Goal: Communication & Community: Ask a question

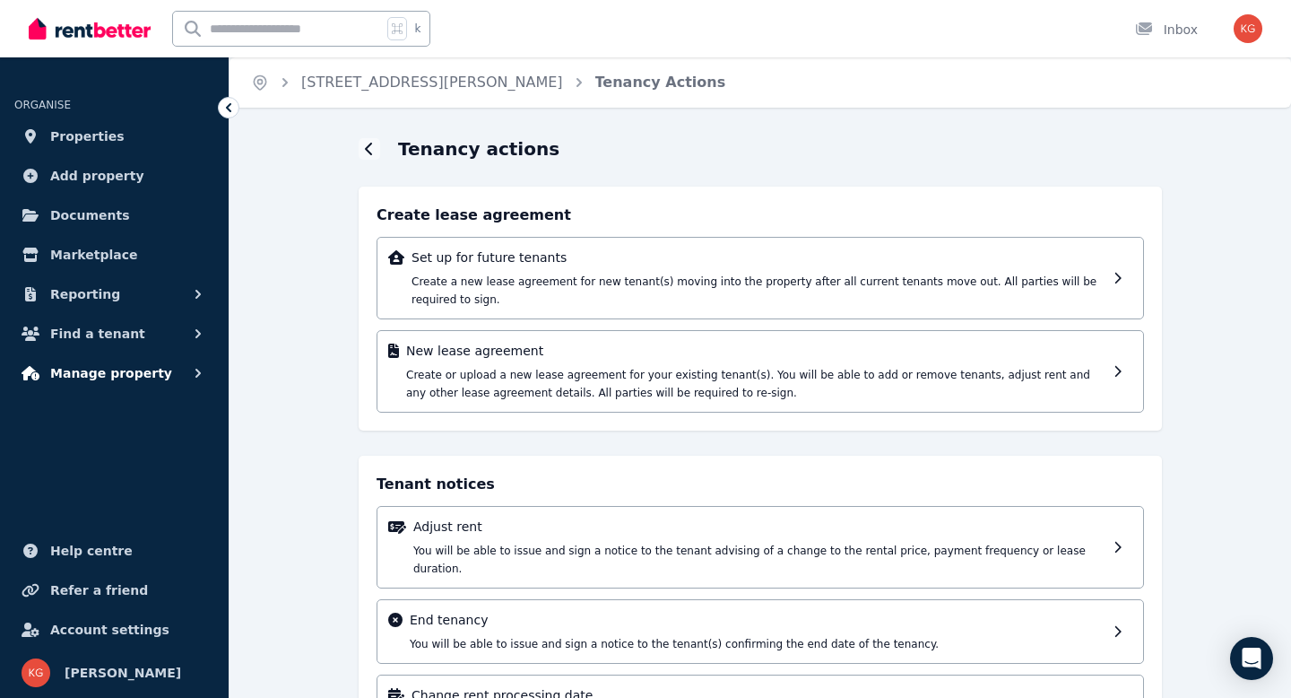
click at [113, 377] on span "Manage property" at bounding box center [111, 373] width 122 height 22
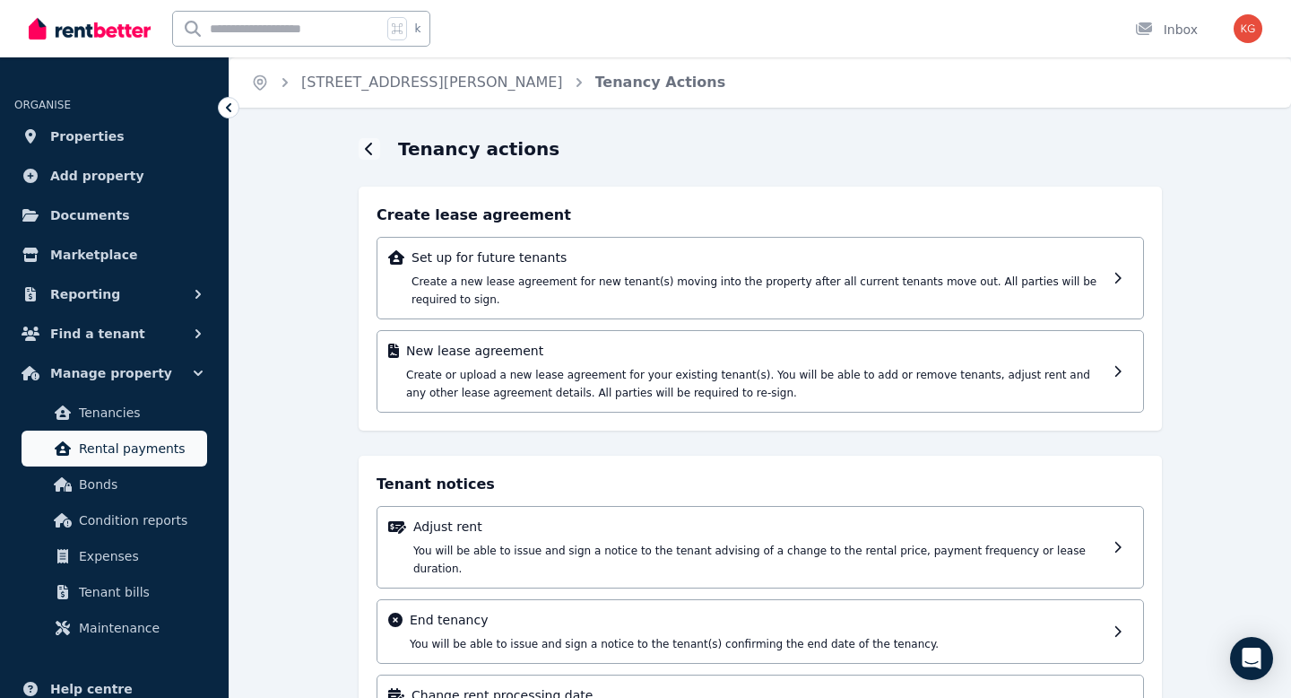
click at [100, 455] on span "Rental payments" at bounding box center [139, 449] width 121 height 22
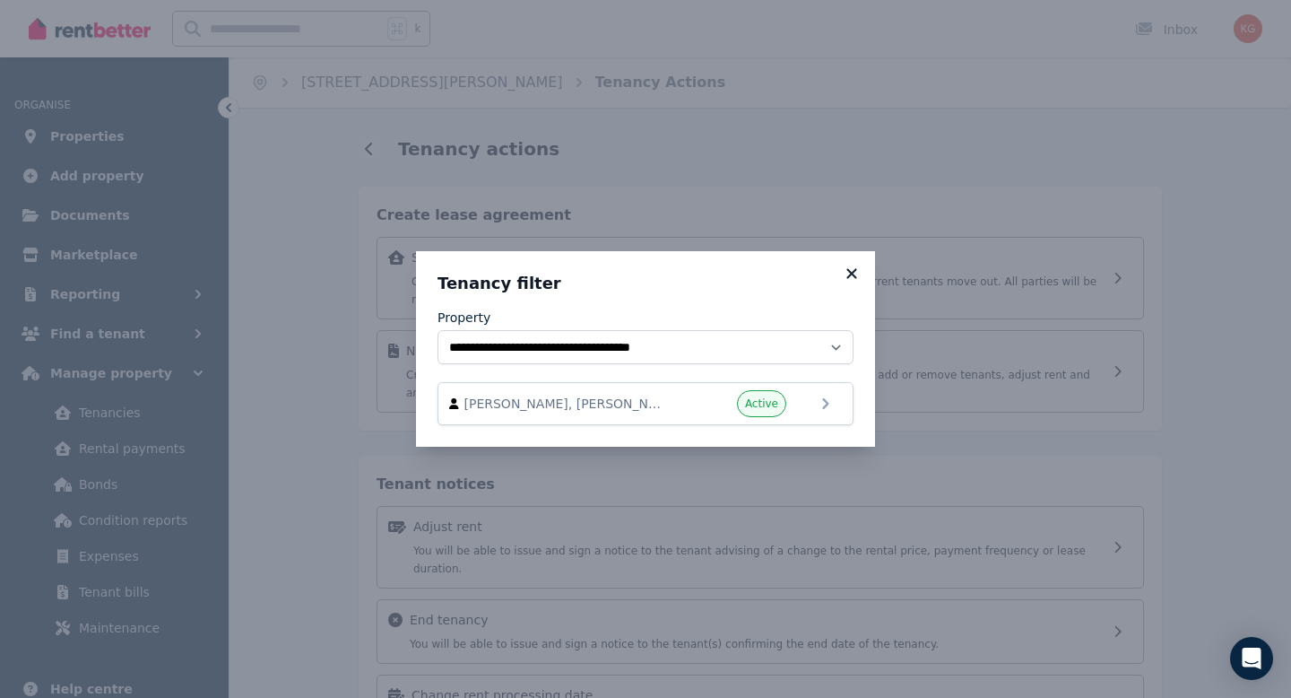
click at [852, 273] on icon at bounding box center [851, 273] width 10 height 10
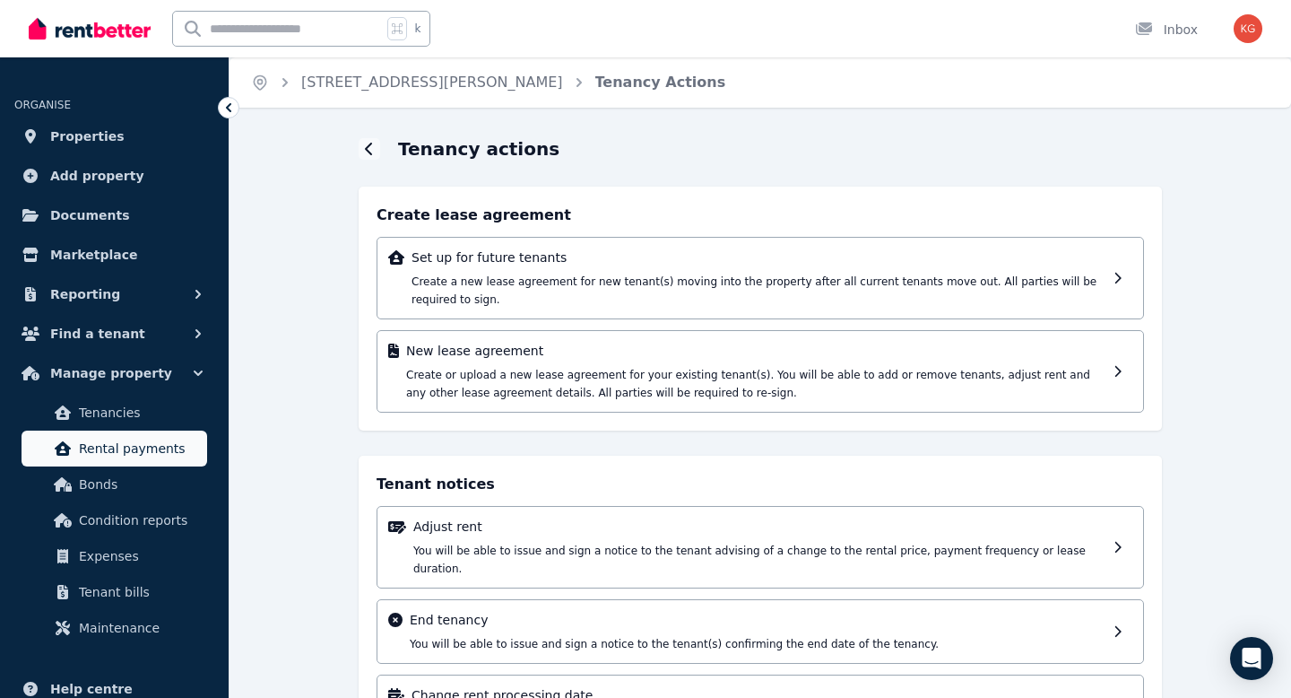
click at [90, 452] on span "Rental payments" at bounding box center [139, 449] width 121 height 22
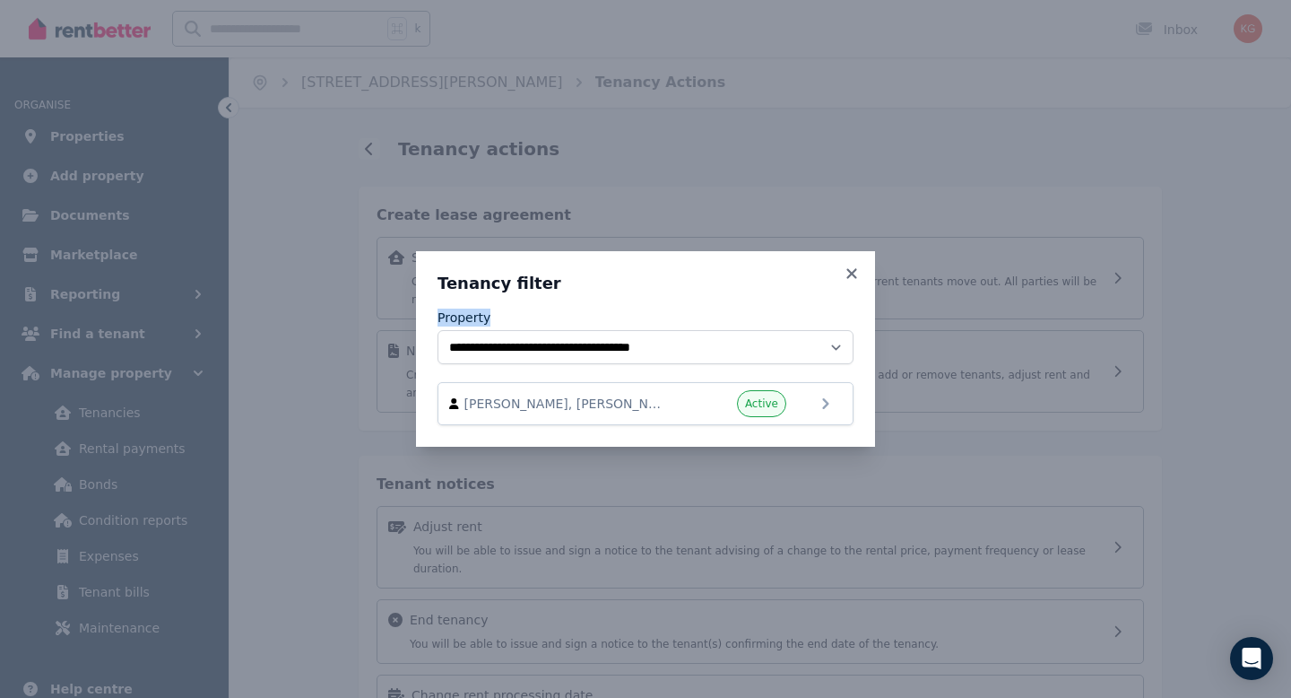
click at [684, 308] on div "Property" at bounding box center [646, 317] width 416 height 18
click at [757, 409] on span "Active" at bounding box center [761, 403] width 33 height 14
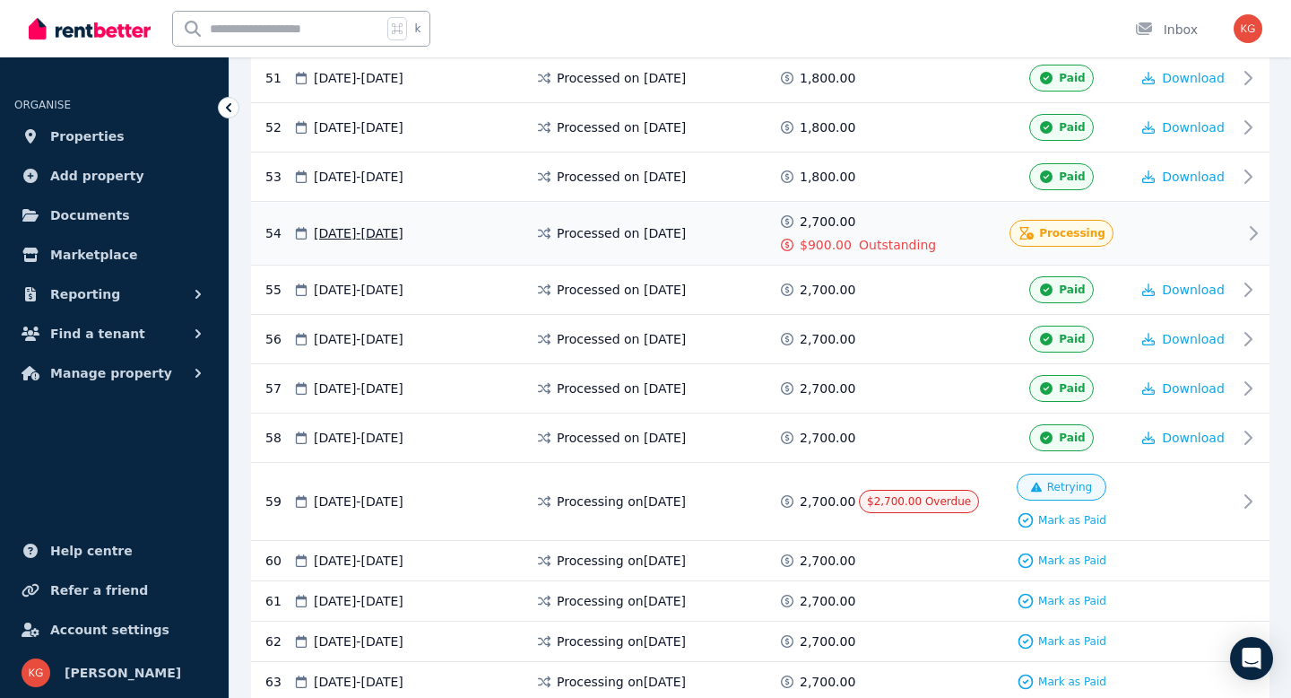
scroll to position [2882, 0]
click at [1253, 228] on icon at bounding box center [1254, 234] width 6 height 13
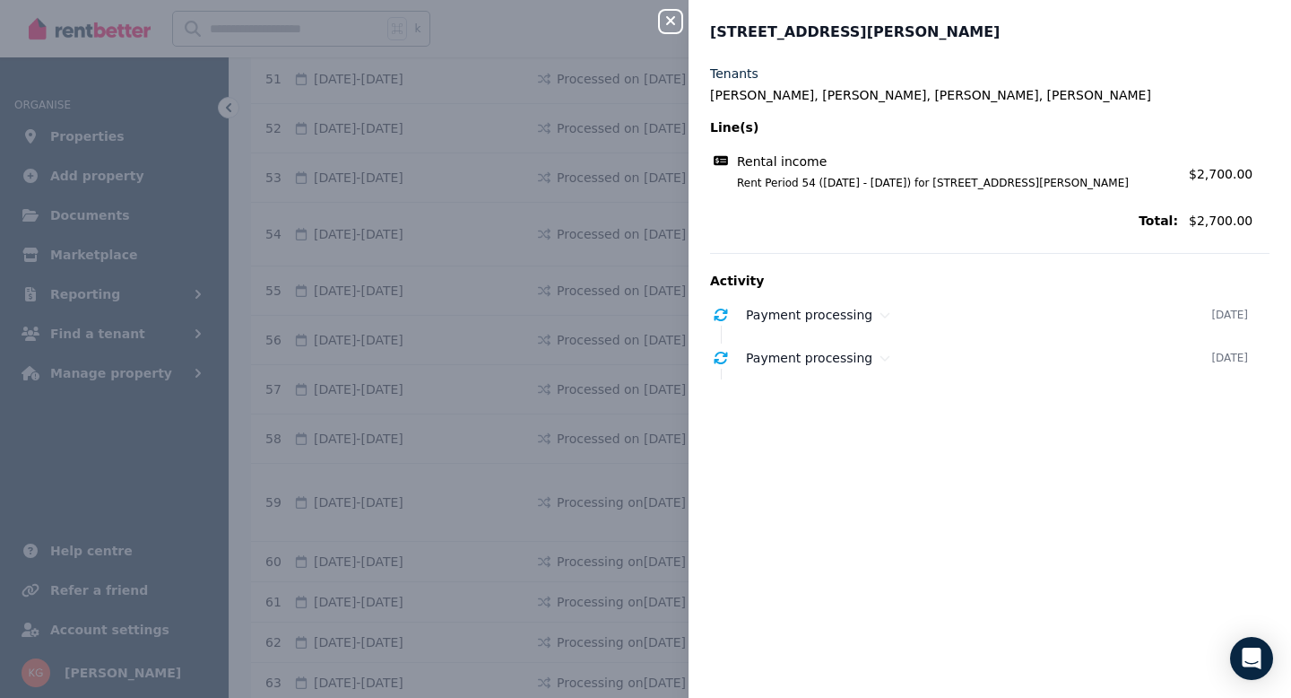
click at [455, 214] on div "Close panel [STREET_ADDRESS][PERSON_NAME] Tenants [PERSON_NAME], [PERSON_NAME],…" at bounding box center [645, 349] width 1291 height 698
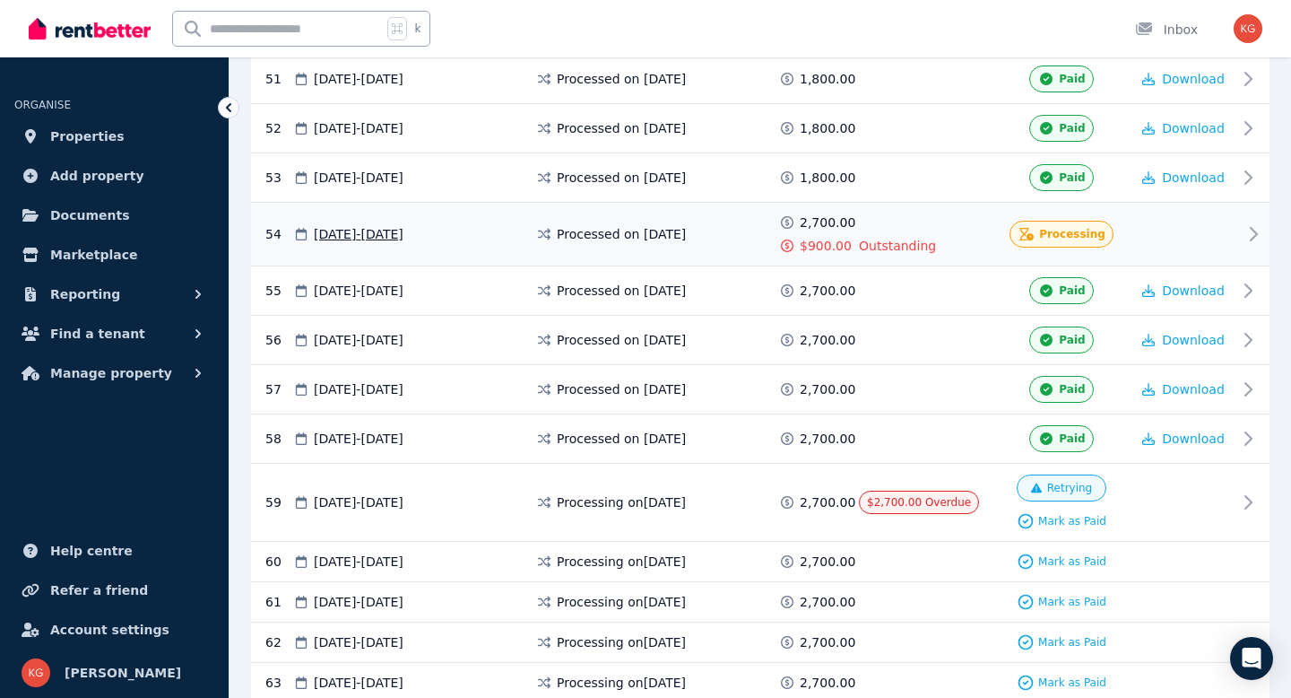
click at [784, 243] on icon at bounding box center [787, 245] width 13 height 13
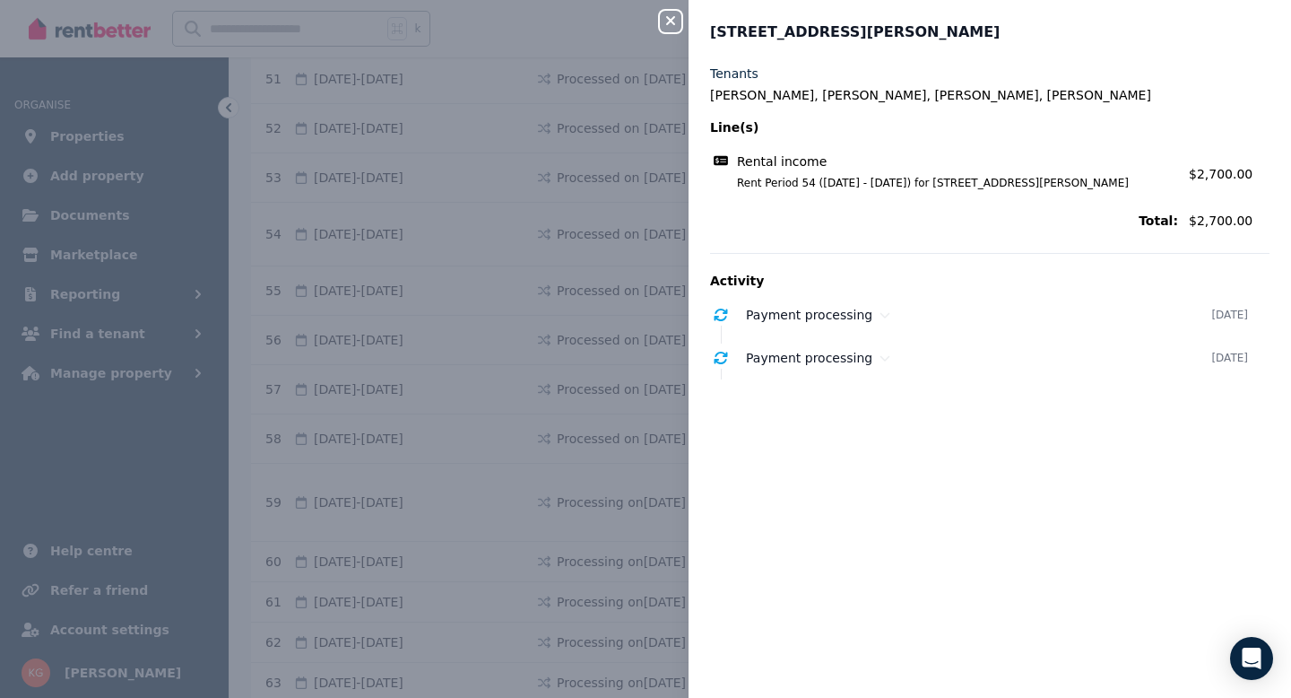
click at [663, 226] on div "Close panel [STREET_ADDRESS][PERSON_NAME] Tenants [PERSON_NAME], [PERSON_NAME],…" at bounding box center [645, 349] width 1291 height 698
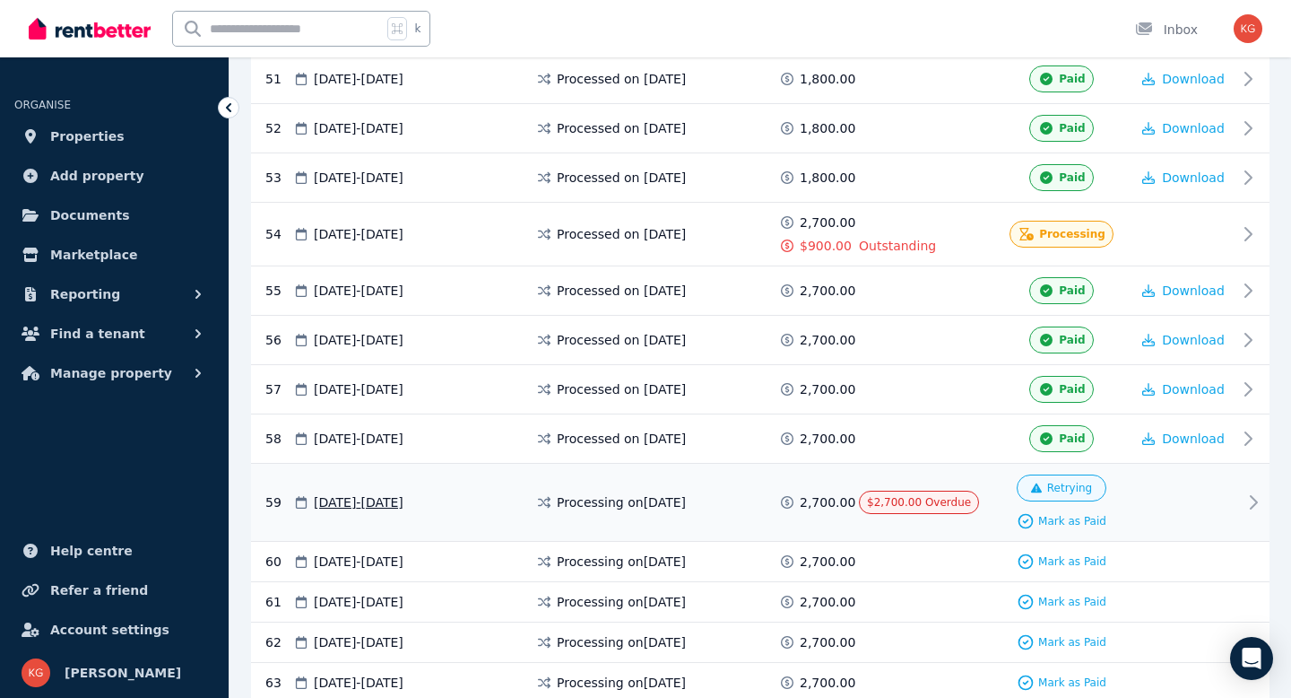
click at [1041, 484] on icon at bounding box center [1036, 487] width 11 height 11
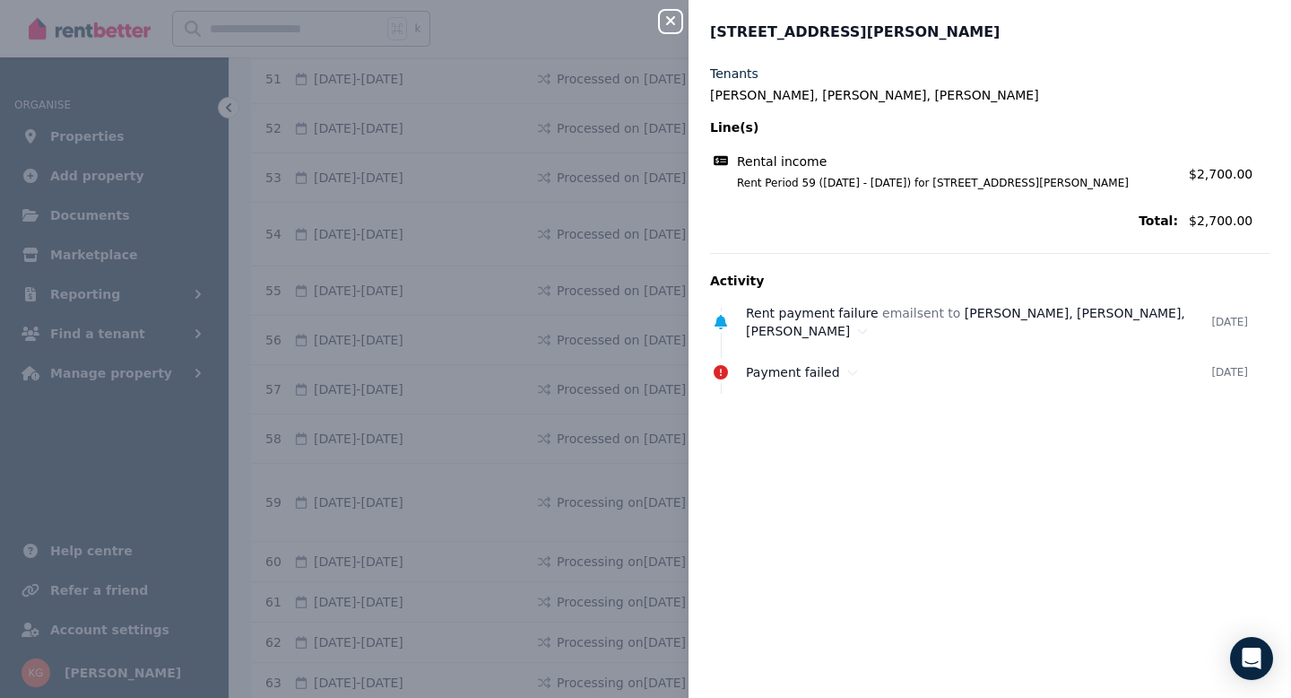
click at [547, 457] on div "Close panel [STREET_ADDRESS][PERSON_NAME], [GEOGRAPHIC_DATA] Tenants [PERSON_NA…" at bounding box center [645, 349] width 1291 height 698
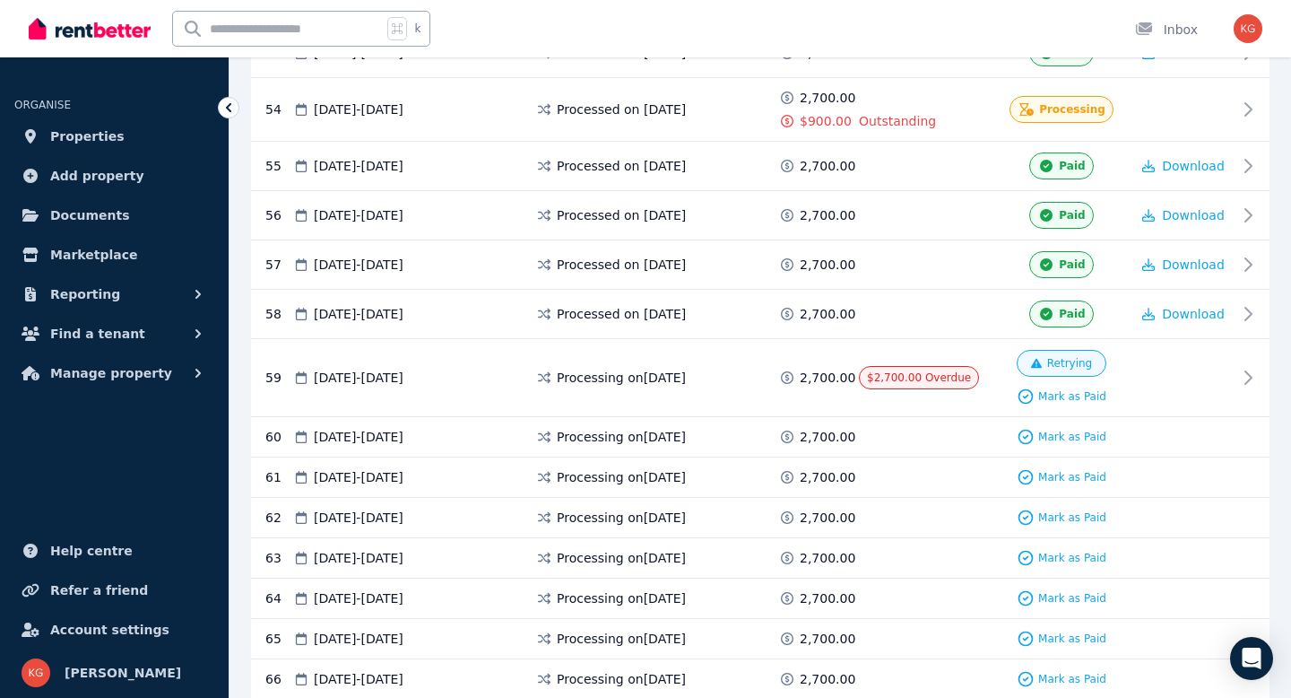
scroll to position [3151, 0]
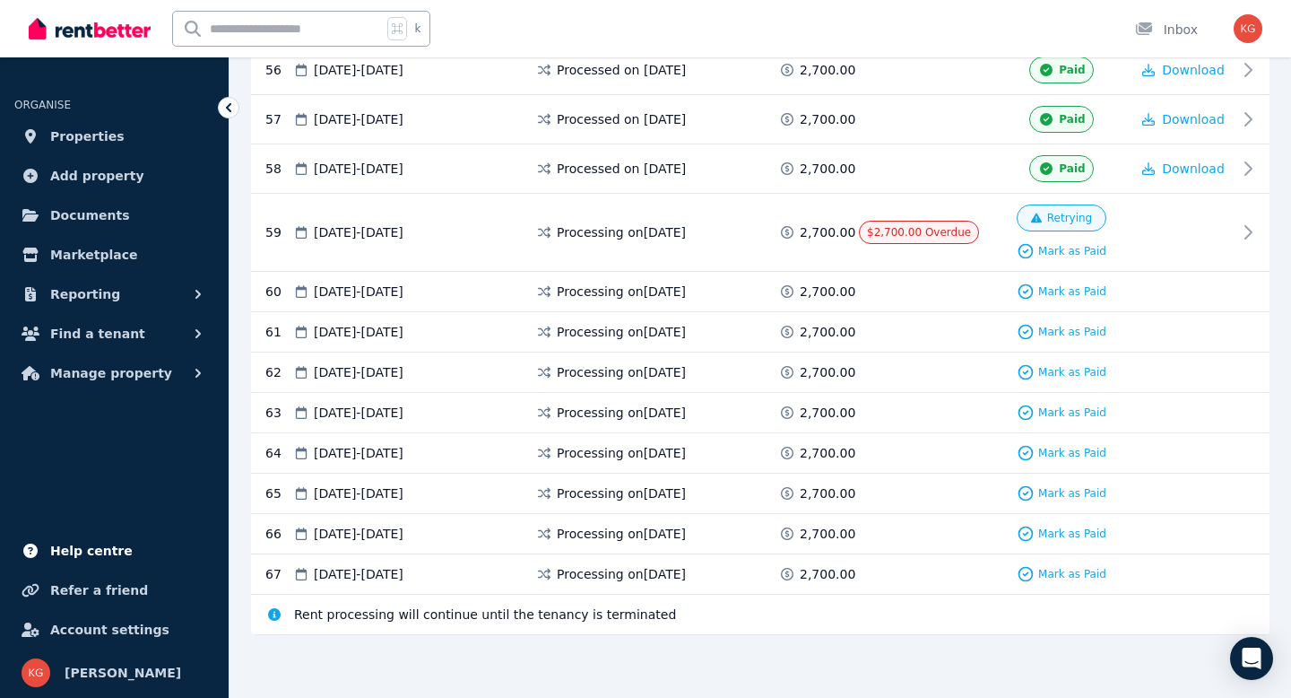
click at [68, 556] on span "Help centre" at bounding box center [91, 551] width 82 height 22
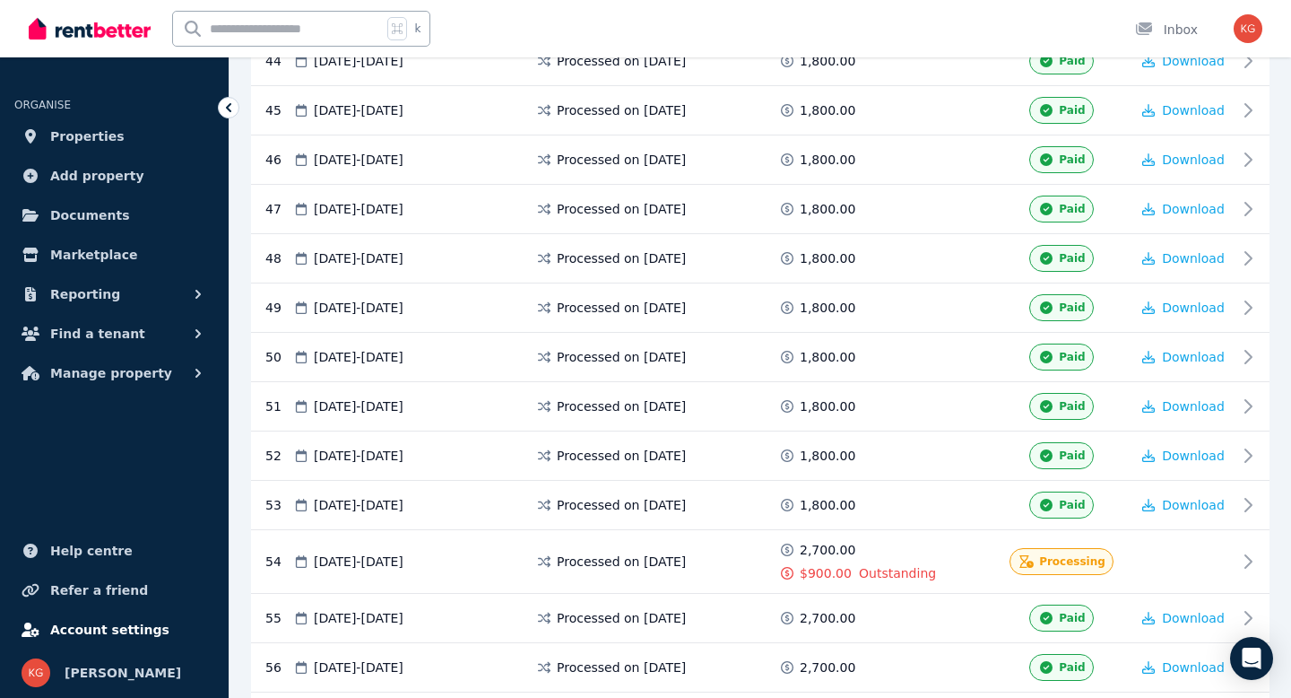
scroll to position [2311, 0]
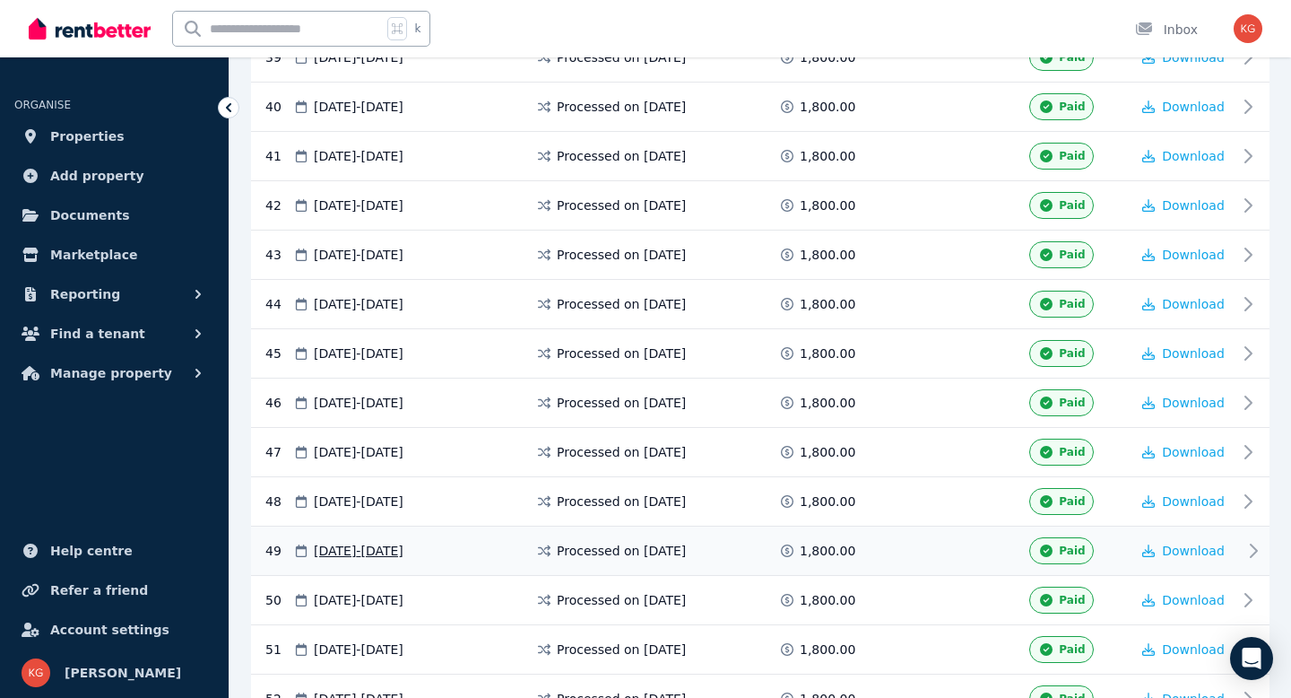
click at [1041, 558] on div "Paid" at bounding box center [1061, 550] width 64 height 27
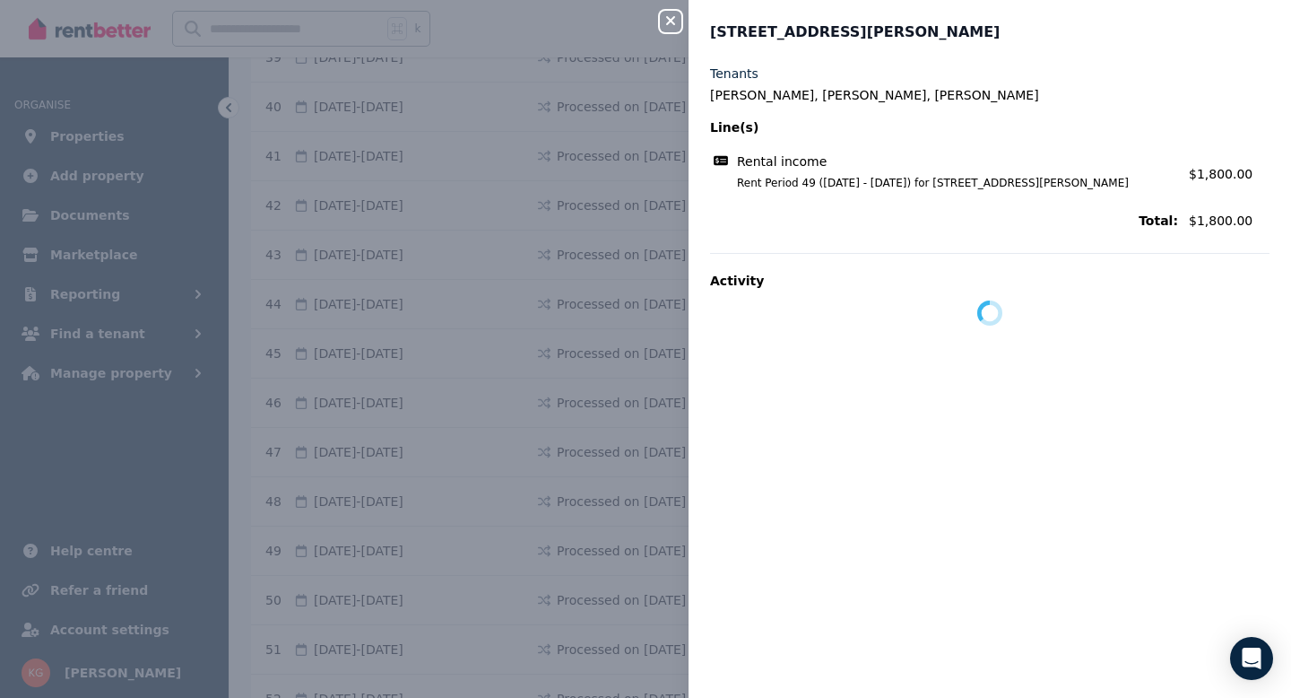
click at [663, 557] on div "Close panel [STREET_ADDRESS][PERSON_NAME] Golden Beach Tenants [PERSON_NAME], […" at bounding box center [645, 349] width 1291 height 698
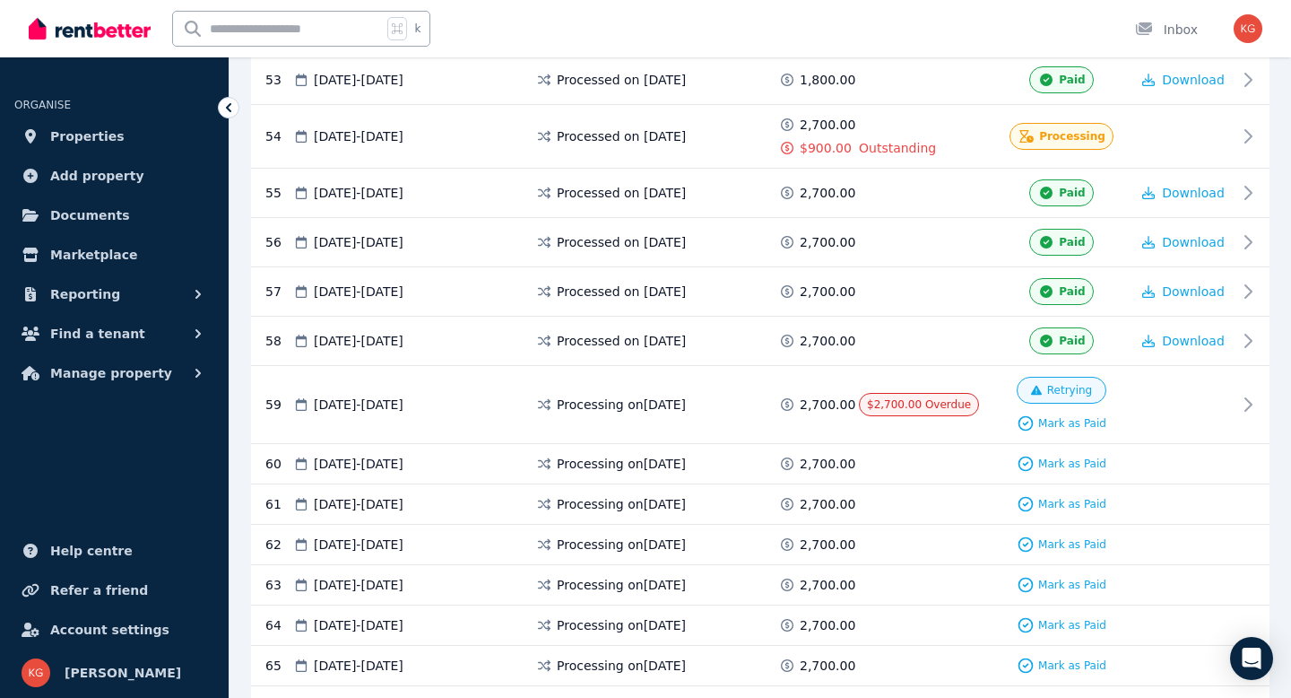
scroll to position [2971, 0]
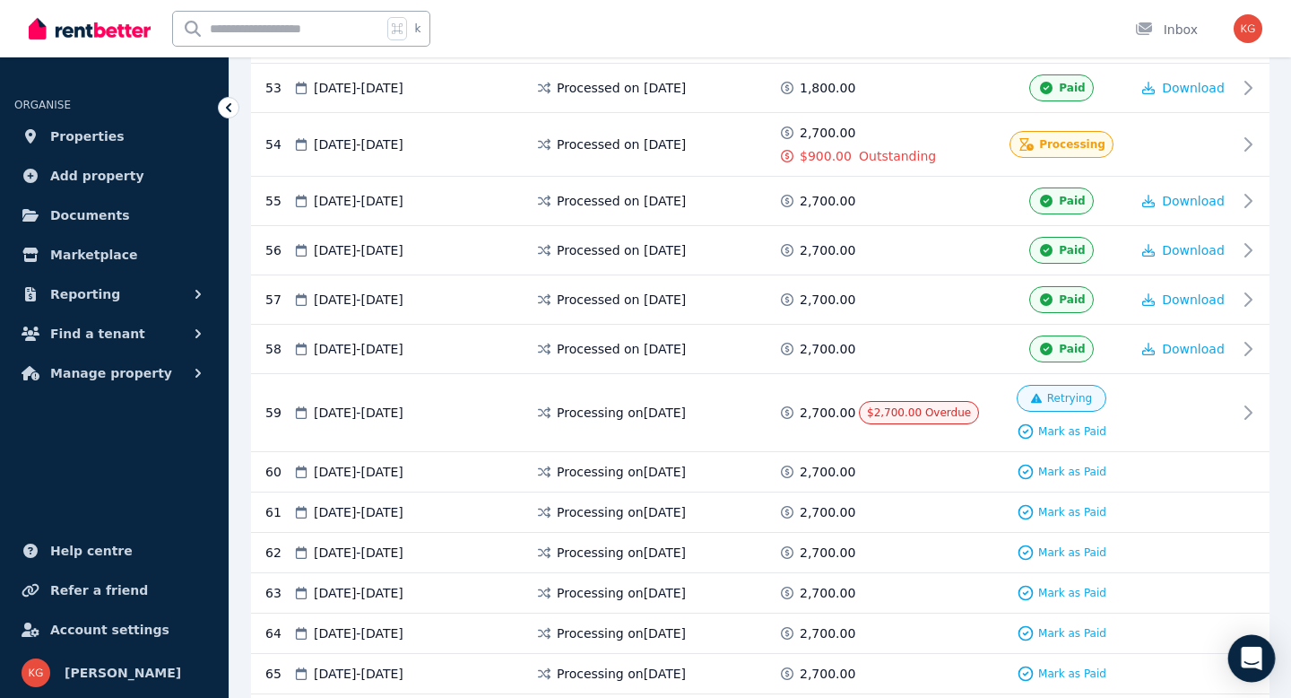
click at [1259, 653] on icon "Open Intercom Messenger" at bounding box center [1251, 657] width 21 height 23
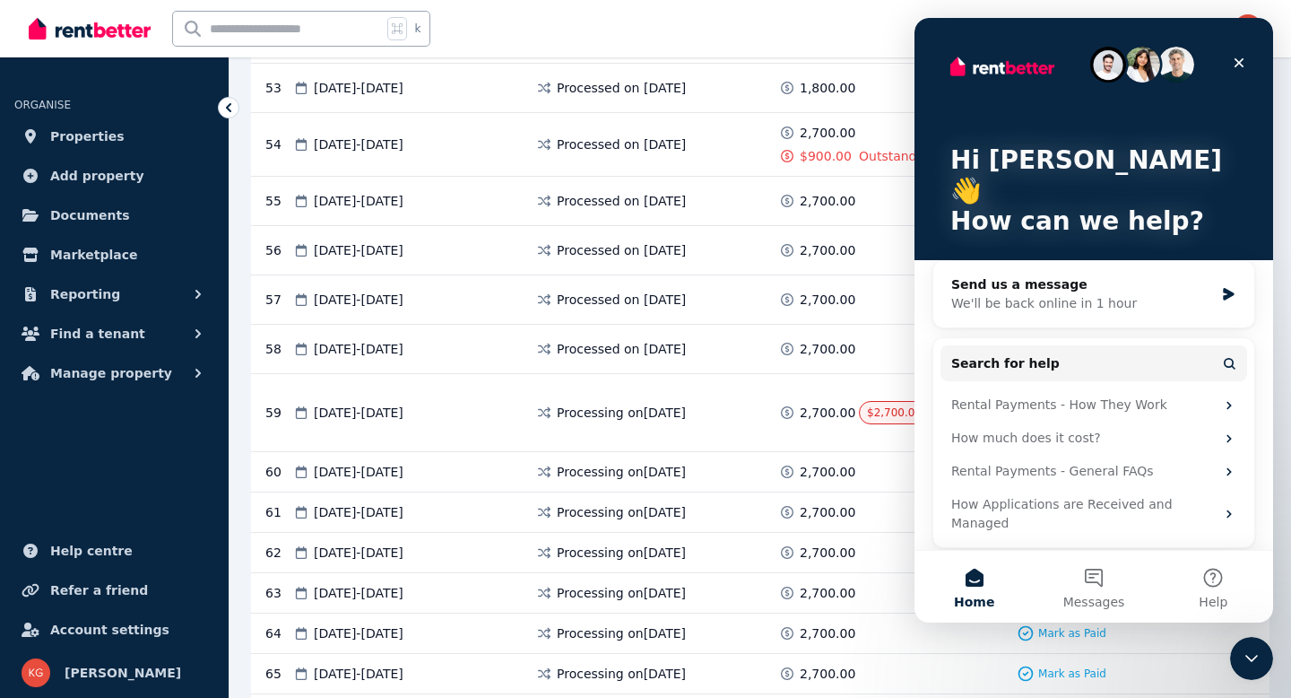
scroll to position [0, 0]
click at [1226, 288] on icon "Intercom messenger" at bounding box center [1228, 294] width 11 height 13
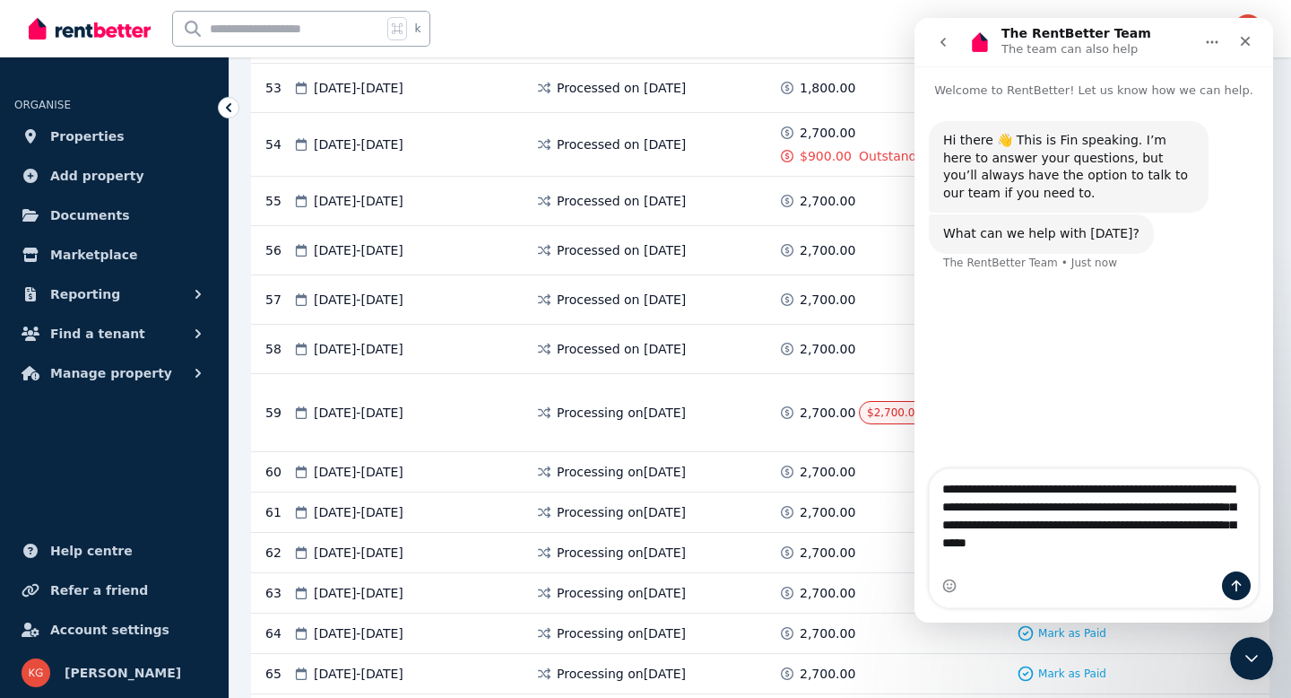
type textarea "**********"
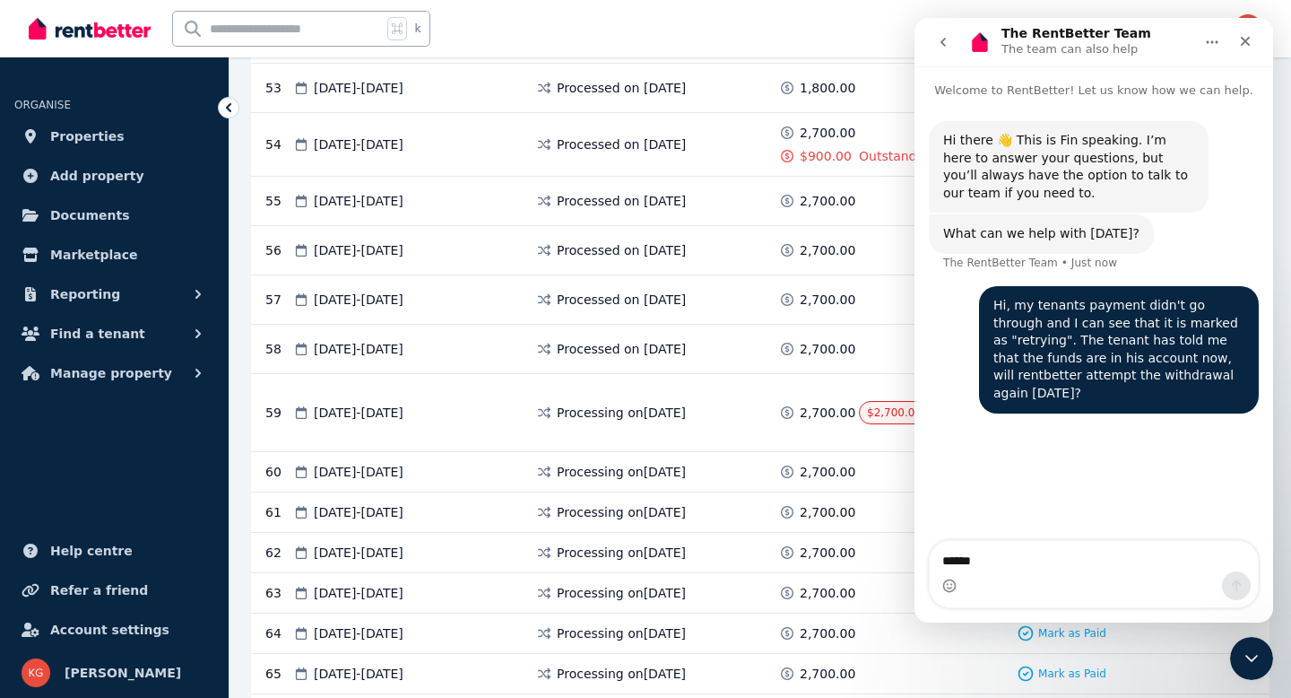
type textarea "*****"
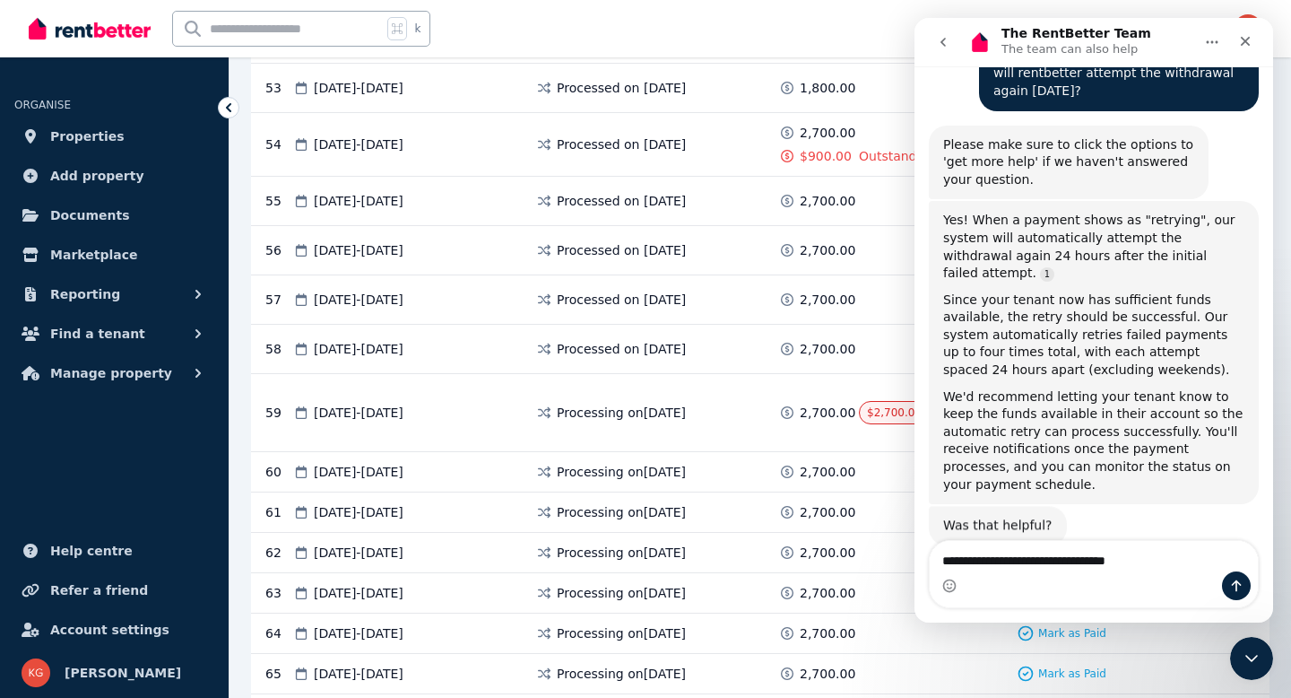
scroll to position [308, 0]
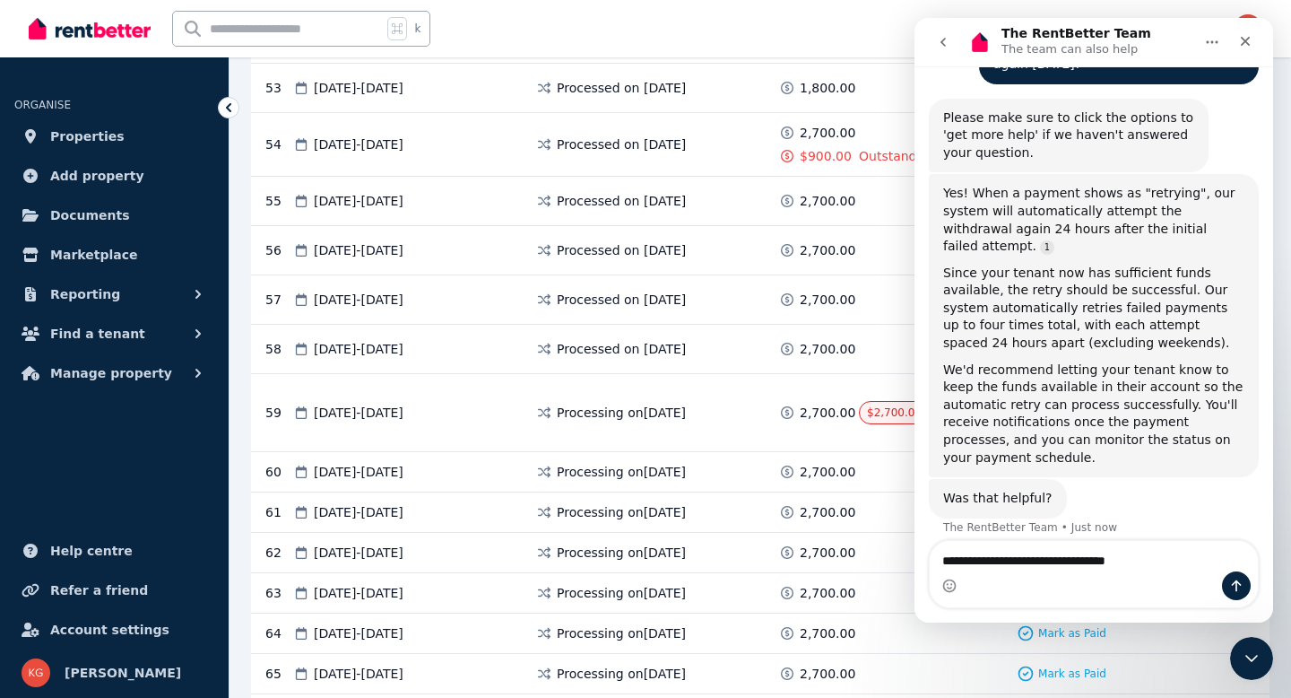
click at [944, 557] on textarea "**********" at bounding box center [1094, 556] width 328 height 30
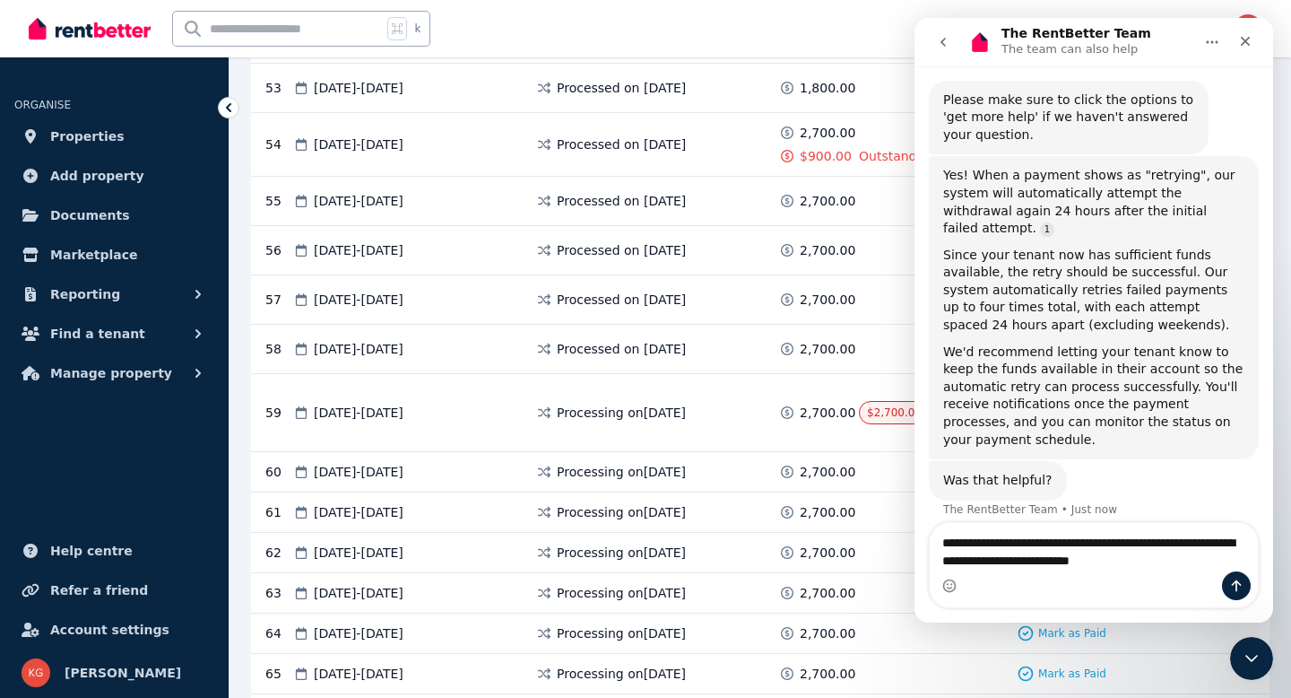
click at [1182, 559] on textarea "**********" at bounding box center [1094, 547] width 328 height 48
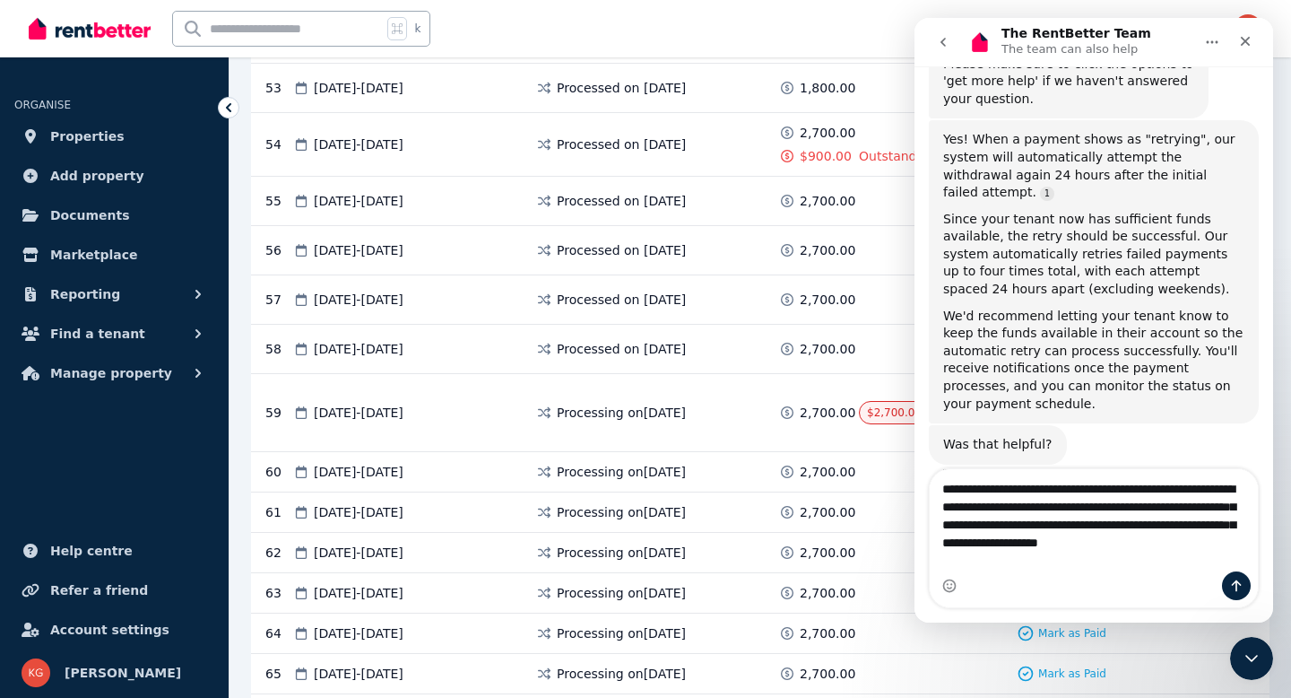
scroll to position [380, 0]
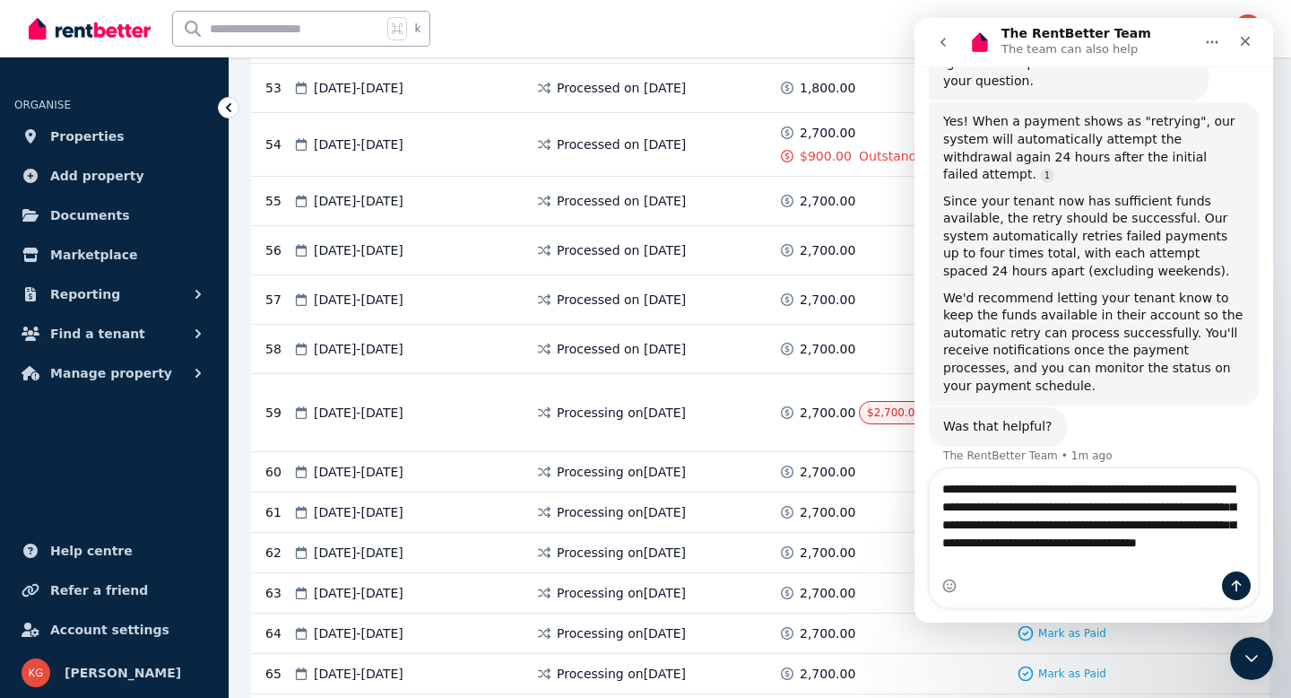
type textarea "**********"
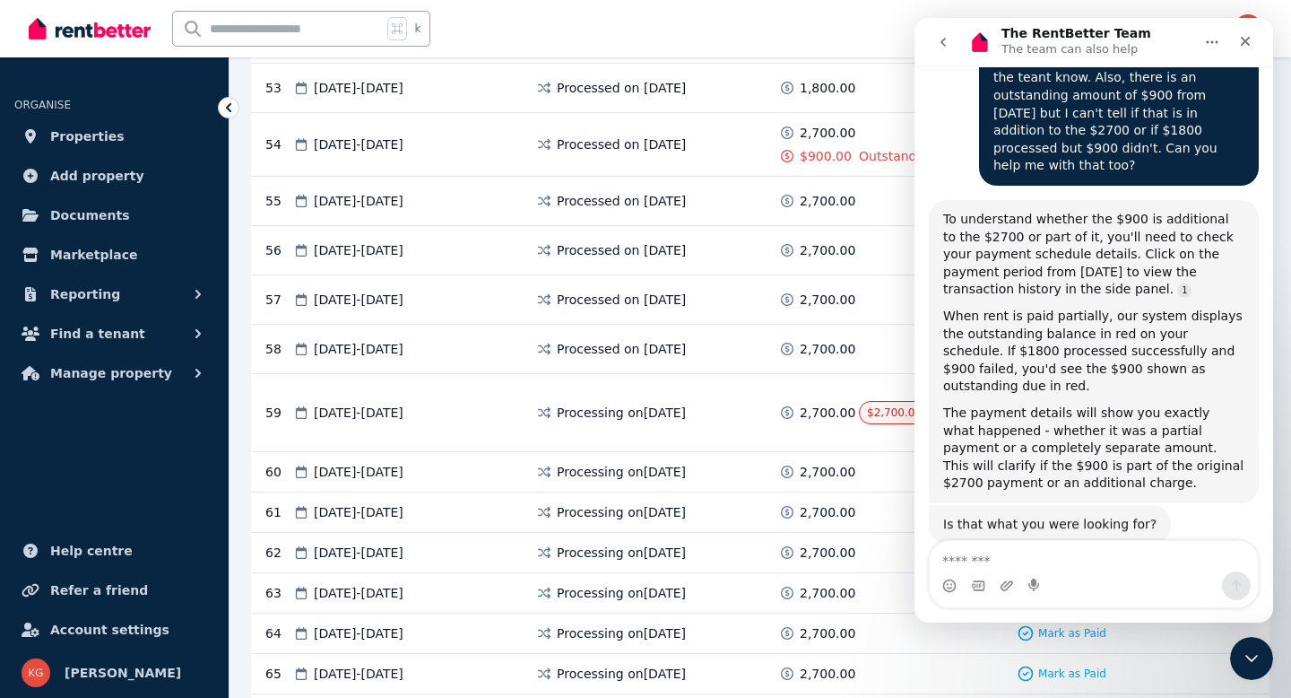
scroll to position [808, 0]
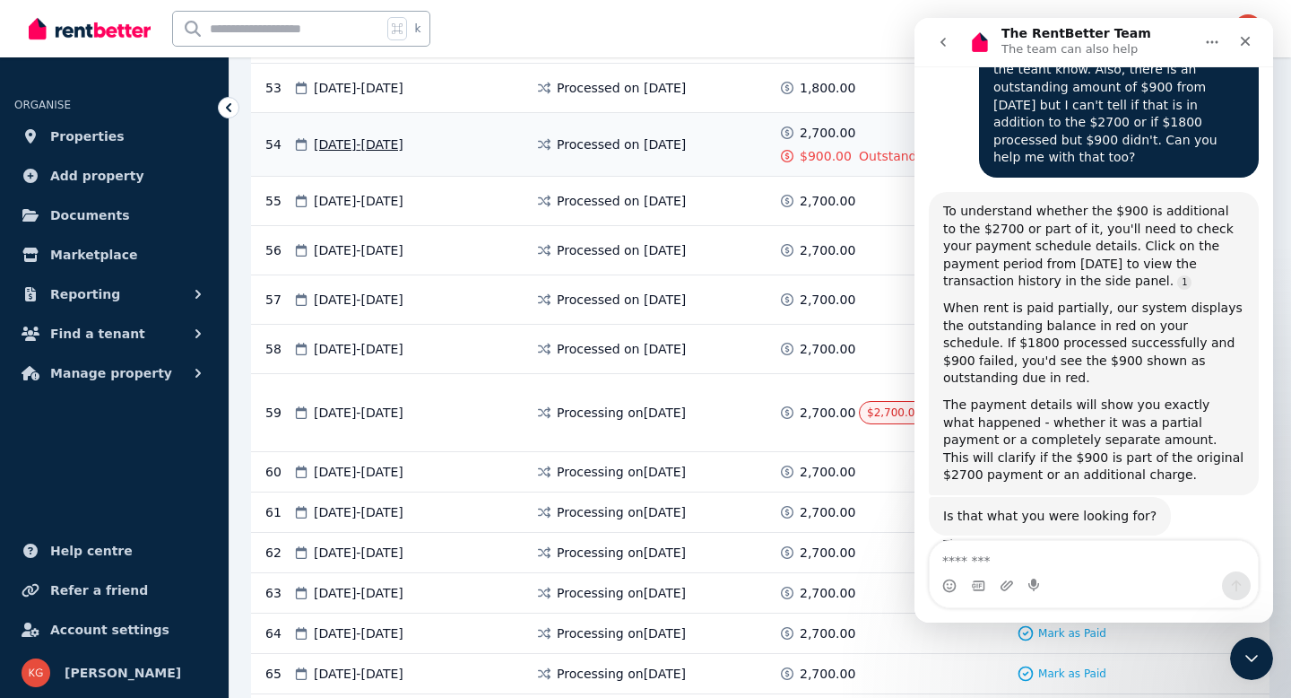
click at [815, 159] on span "$900.00" at bounding box center [826, 156] width 52 height 18
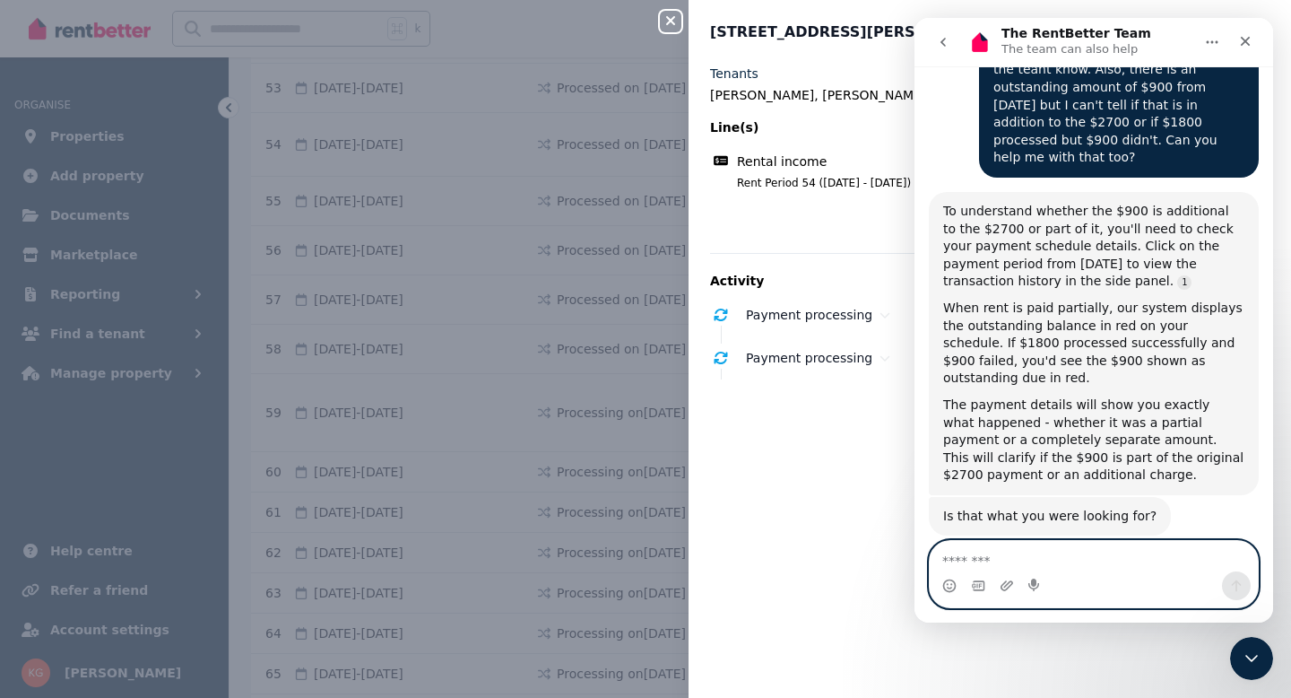
click at [952, 557] on textarea "Message…" at bounding box center [1094, 556] width 328 height 30
type textarea "**********"
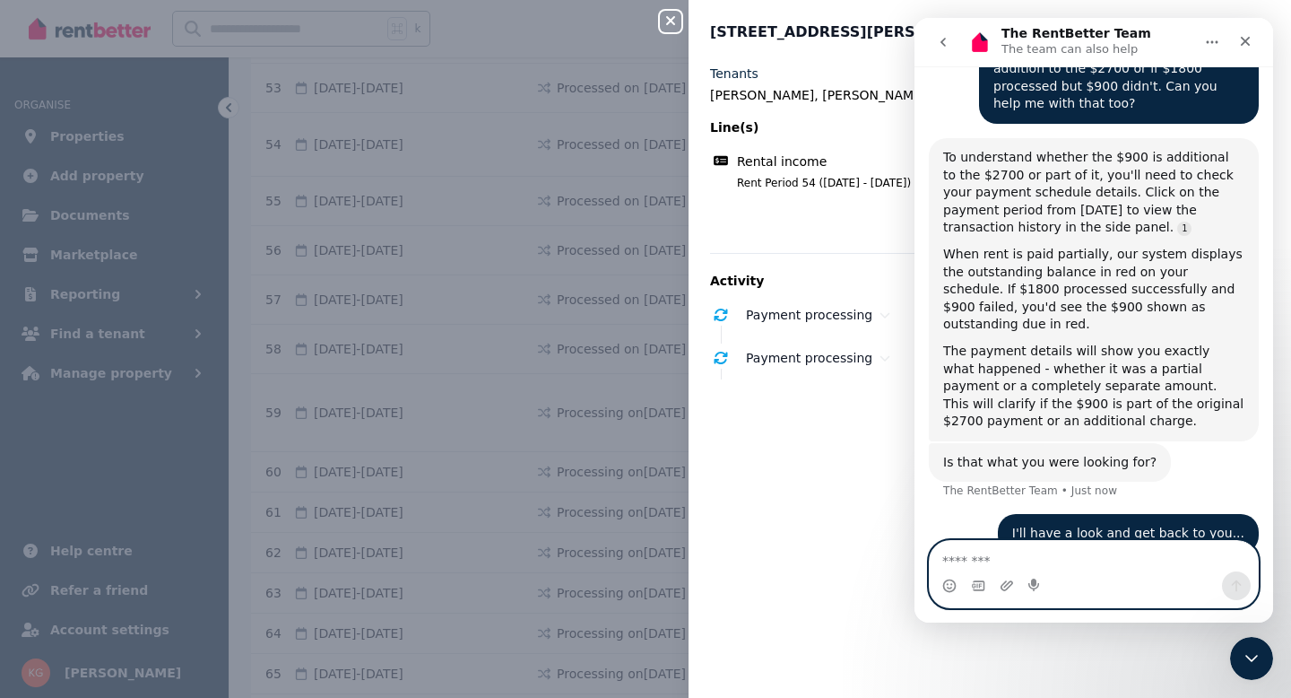
scroll to position [920, 0]
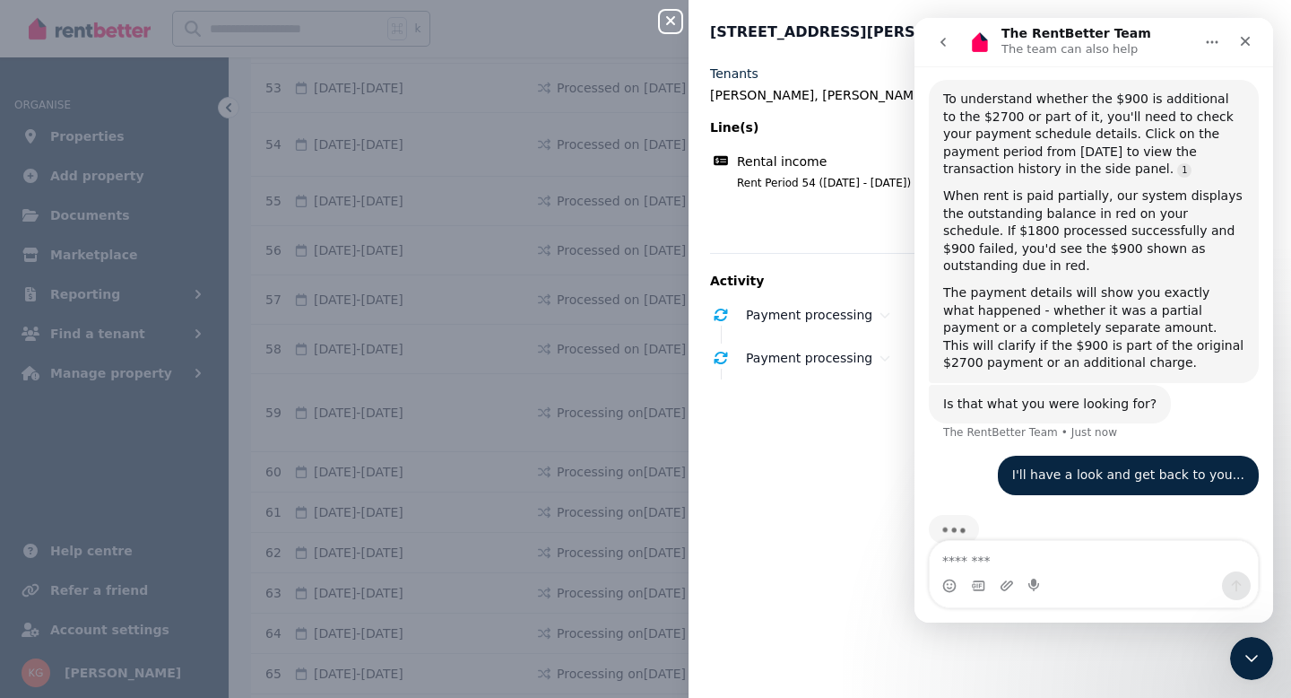
click at [858, 479] on div "Tenants [PERSON_NAME], [PERSON_NAME], [PERSON_NAME], [PERSON_NAME] Line(s) Rent…" at bounding box center [990, 370] width 602 height 611
click at [1255, 652] on icon "Close Intercom Messenger" at bounding box center [1249, 656] width 22 height 22
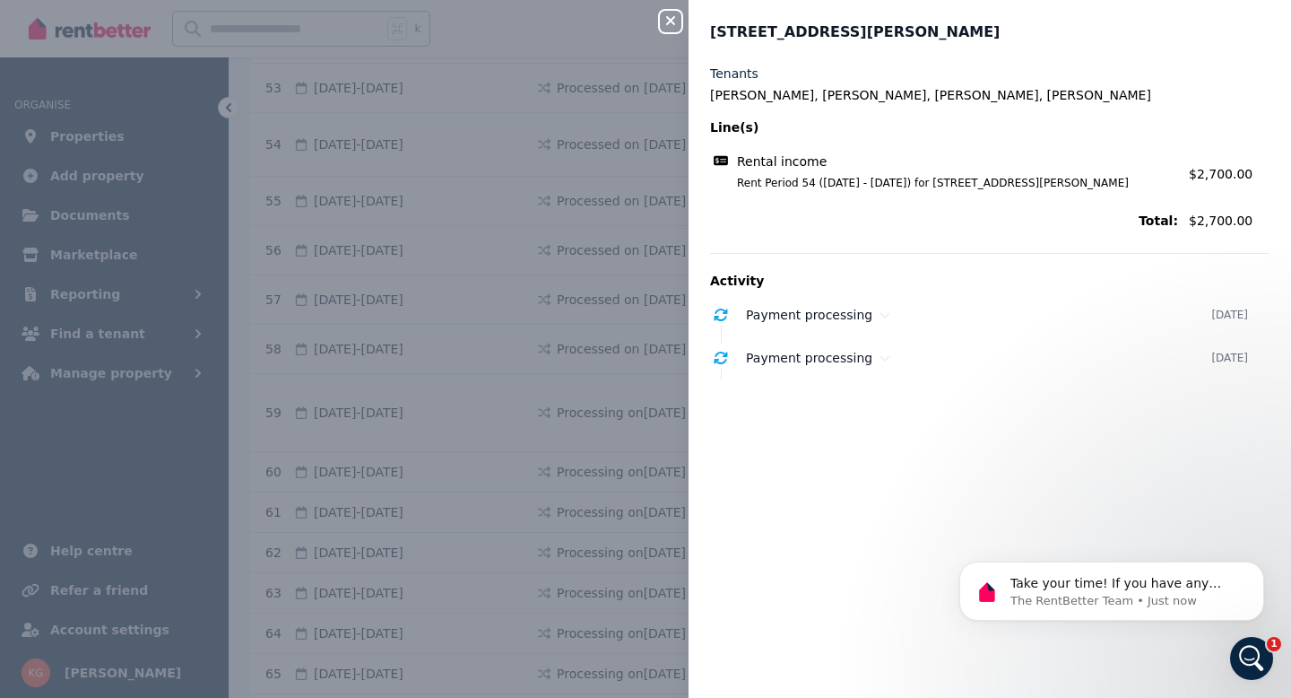
scroll to position [949, 0]
click at [880, 313] on icon at bounding box center [885, 314] width 11 height 13
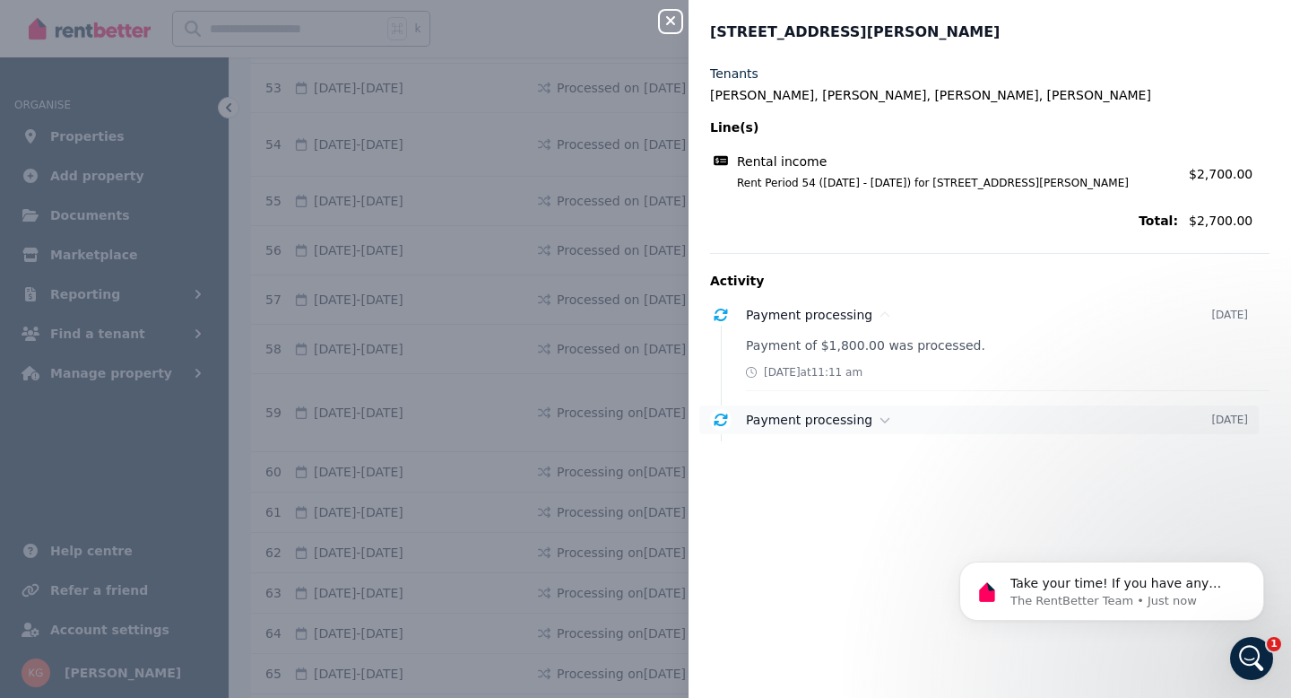
click at [880, 420] on icon at bounding box center [885, 419] width 10 height 5
click at [880, 420] on icon at bounding box center [885, 419] width 11 height 13
click at [880, 420] on icon at bounding box center [885, 419] width 10 height 5
click at [1187, 610] on div "Take your time! If you have any more questions or need a hand with anything els…" at bounding box center [1111, 590] width 305 height 59
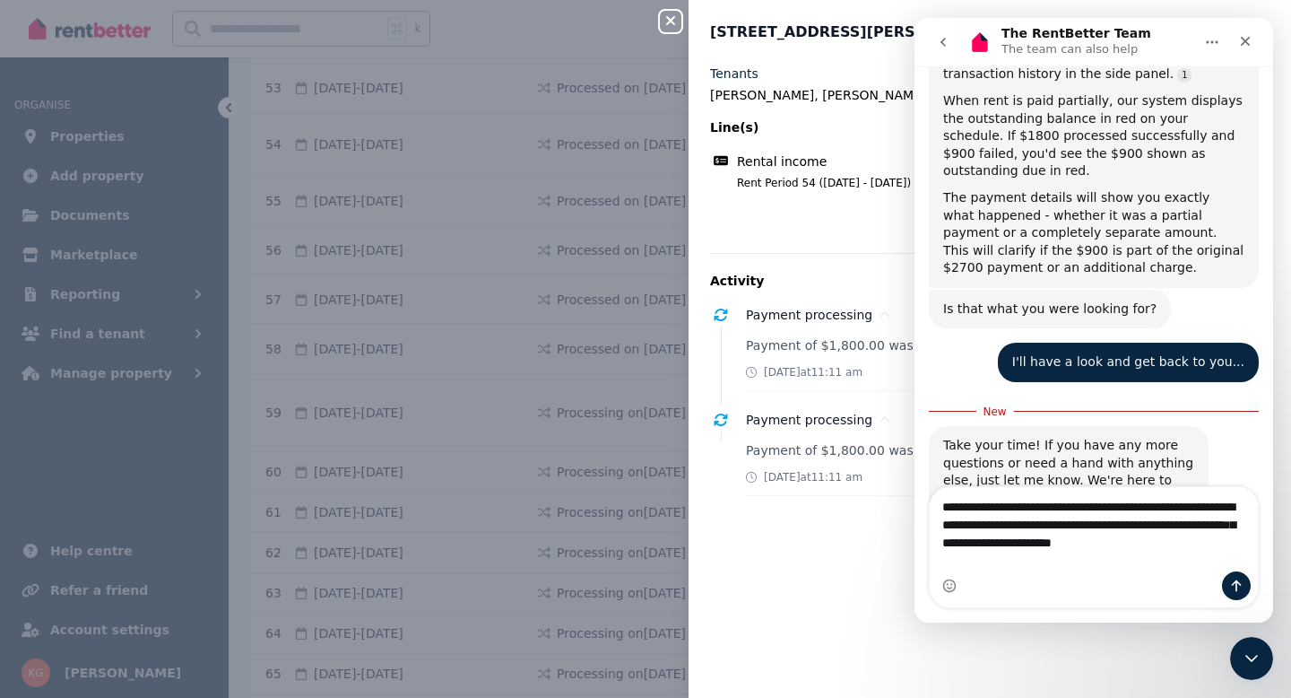
scroll to position [1033, 0]
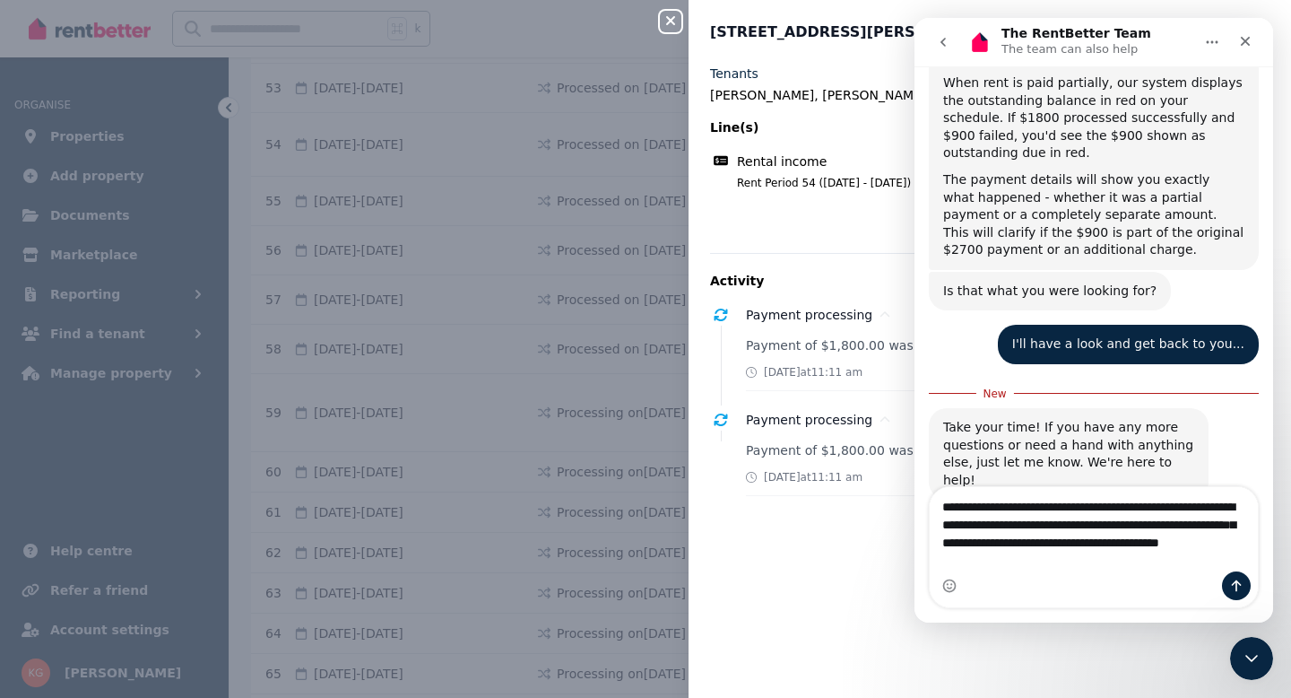
type textarea "**********"
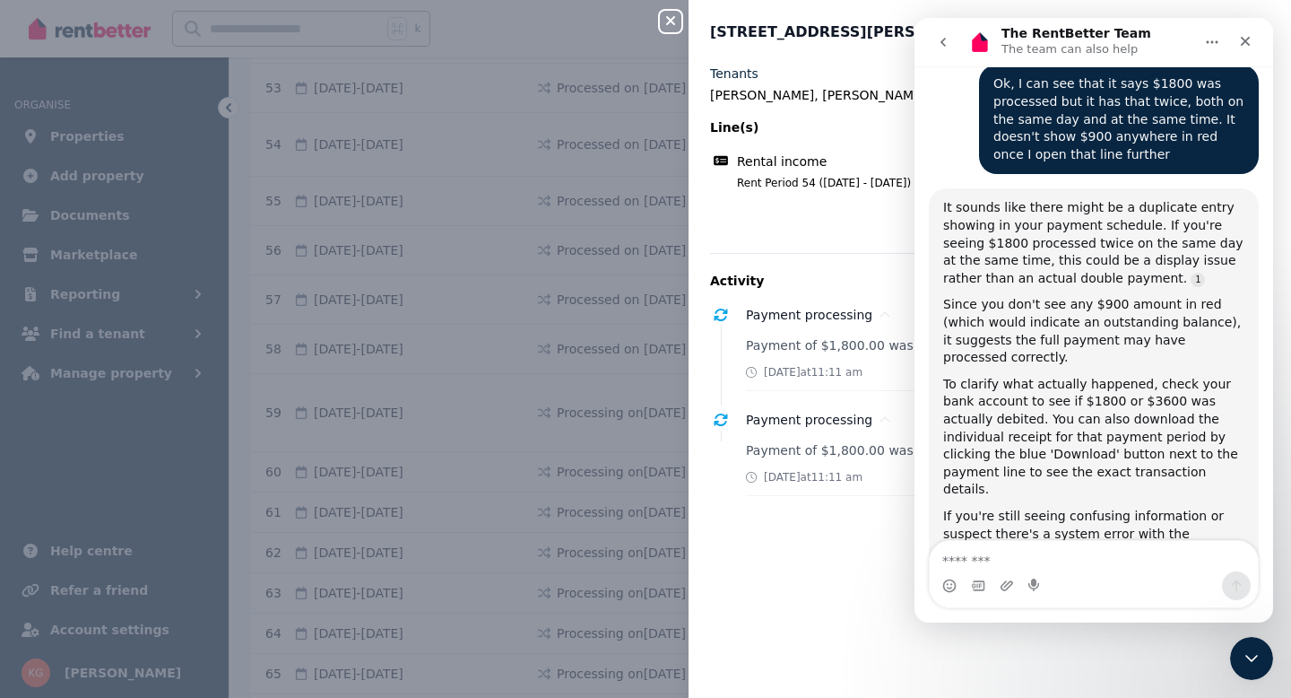
scroll to position [1511, 0]
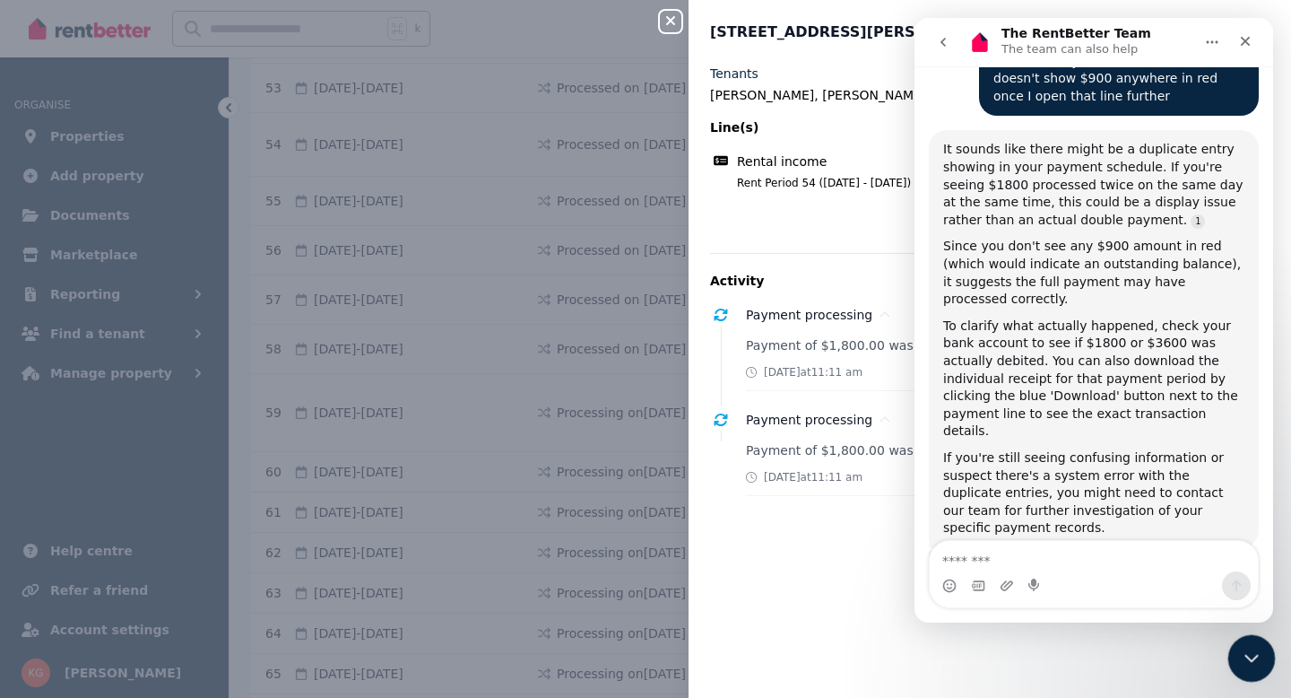
click at [1246, 665] on icon "Close Intercom Messenger" at bounding box center [1249, 656] width 22 height 22
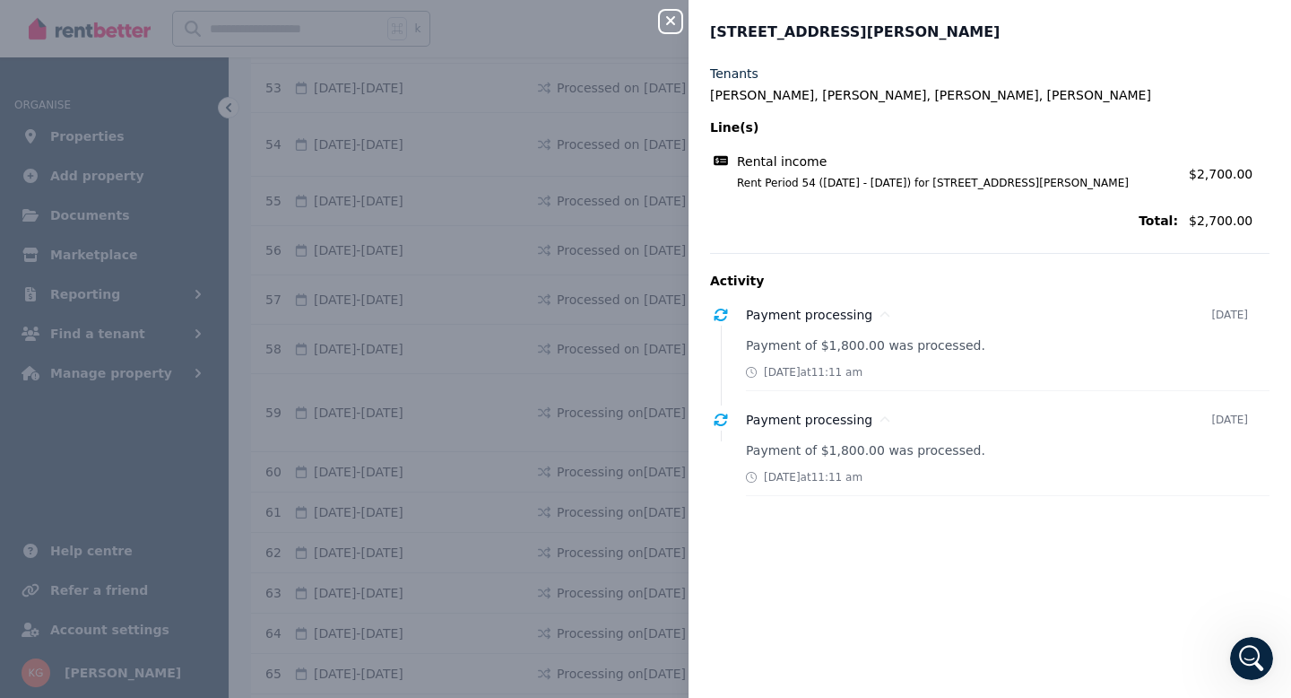
click at [675, 24] on icon "button" at bounding box center [671, 20] width 22 height 14
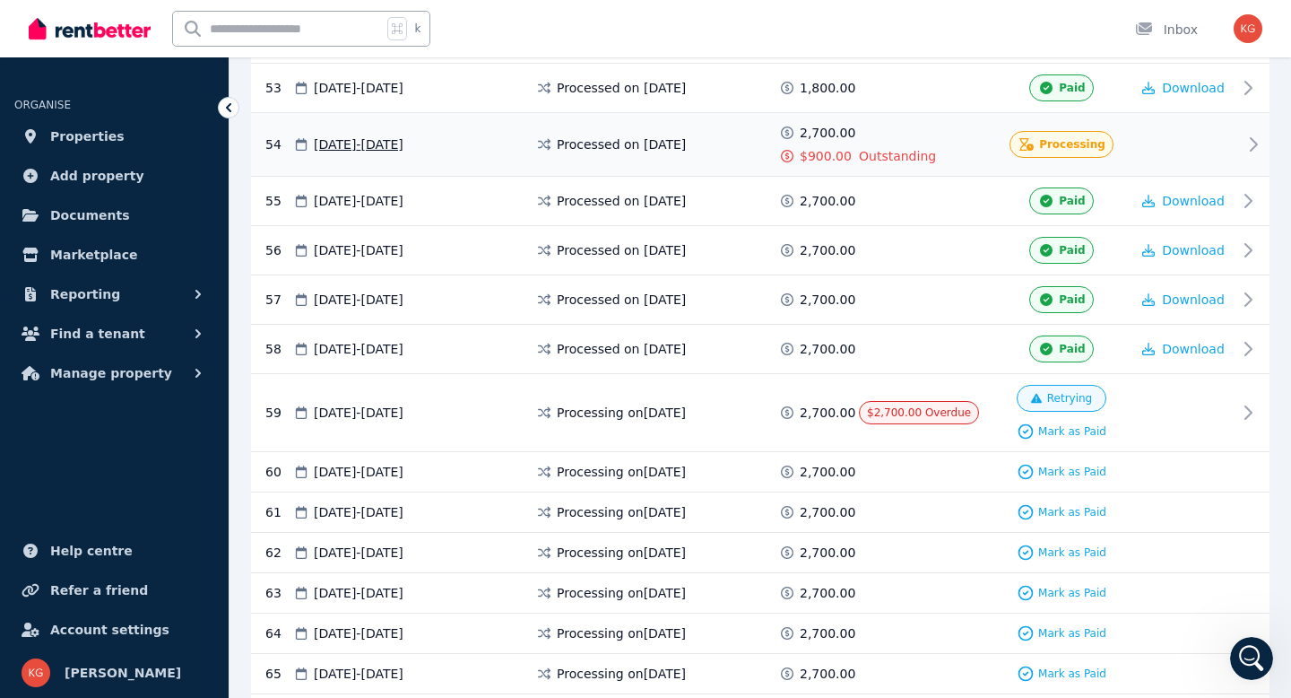
click at [1248, 143] on icon at bounding box center [1254, 145] width 22 height 22
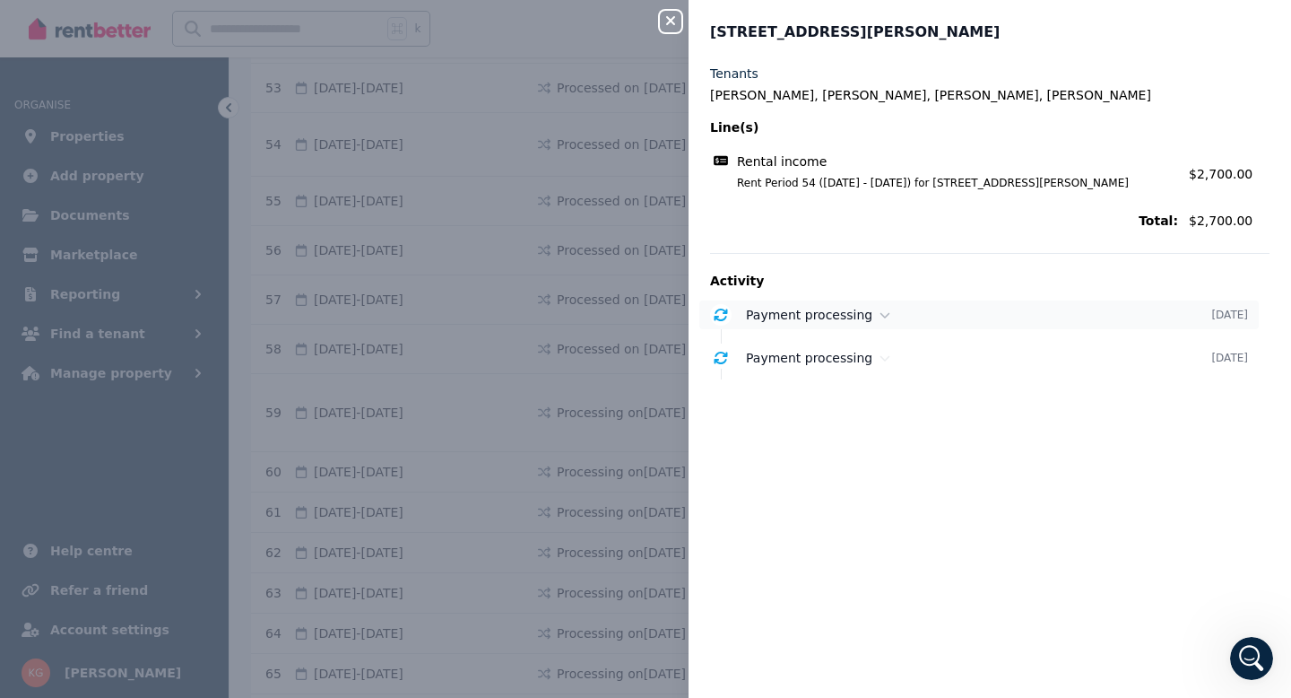
click at [720, 320] on icon at bounding box center [721, 314] width 13 height 13
click at [724, 355] on icon at bounding box center [721, 357] width 13 height 13
click at [724, 354] on icon at bounding box center [721, 357] width 13 height 13
click at [659, 25] on div "Close panel [STREET_ADDRESS][PERSON_NAME] Tenants [PERSON_NAME], [PERSON_NAME],…" at bounding box center [645, 349] width 1291 height 698
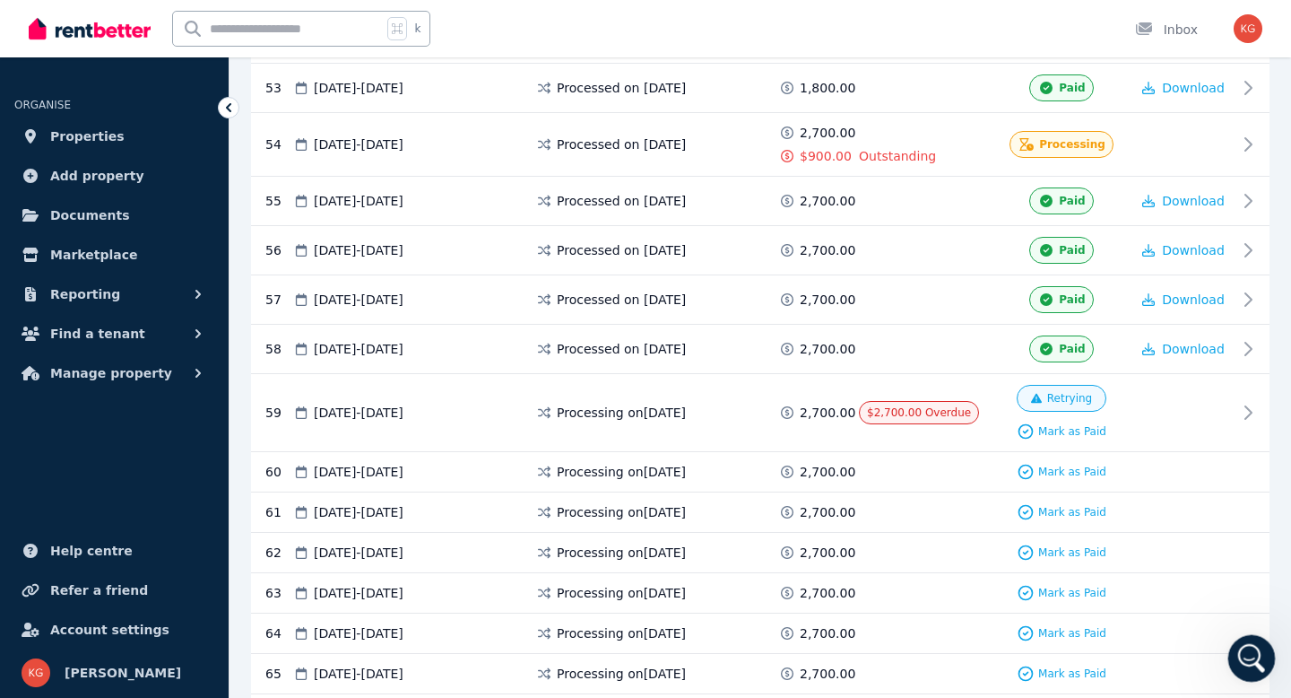
click at [1240, 654] on icon "Open Intercom Messenger" at bounding box center [1250, 656] width 30 height 30
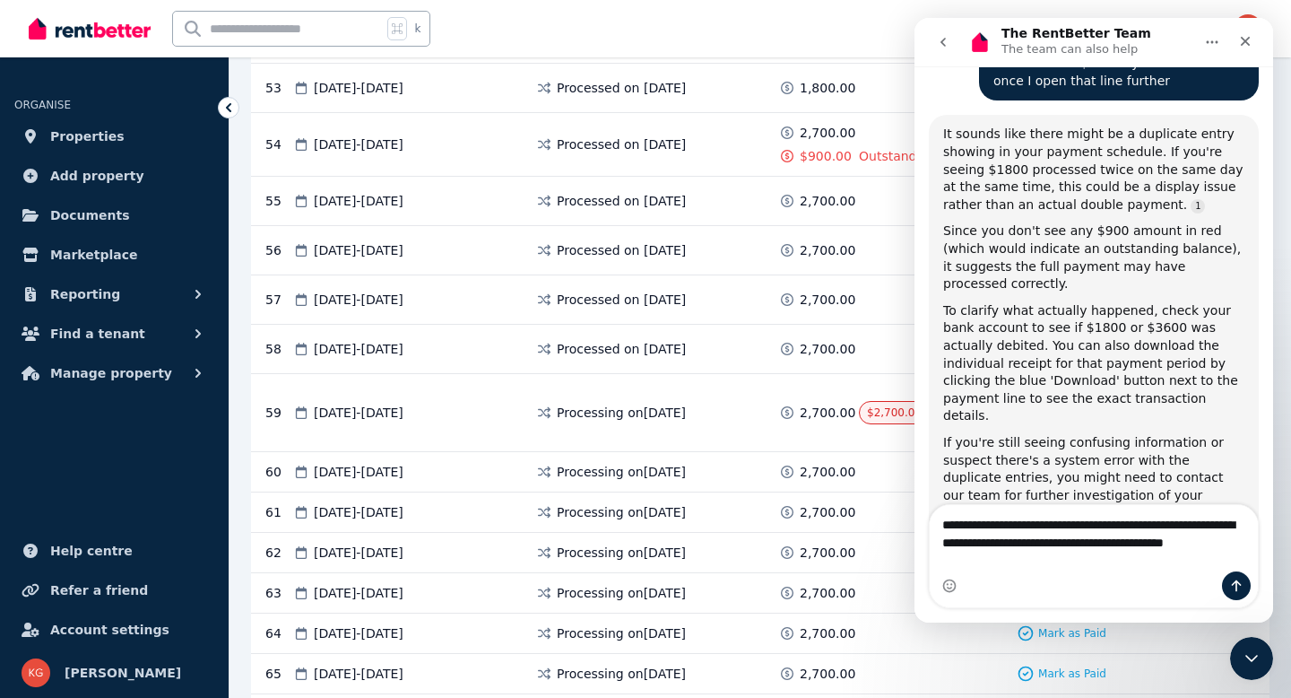
scroll to position [1547, 0]
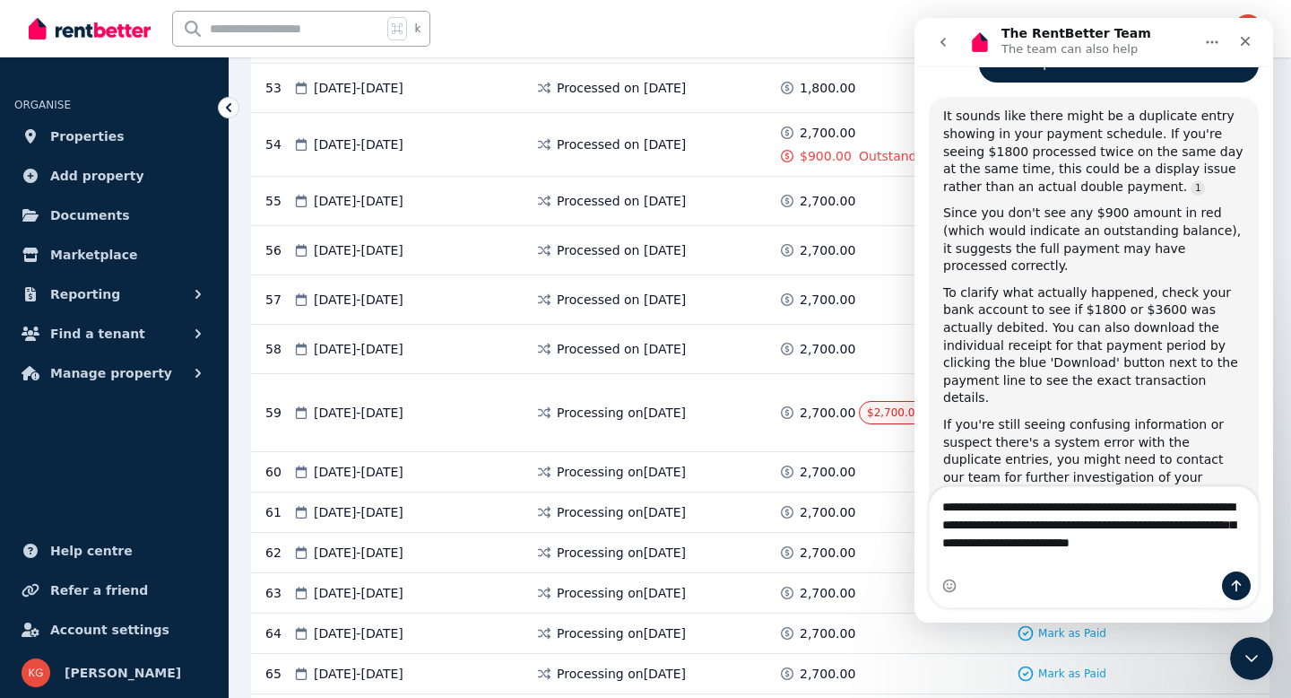
click at [1088, 553] on textarea "**********" at bounding box center [1094, 520] width 328 height 66
type textarea "**********"
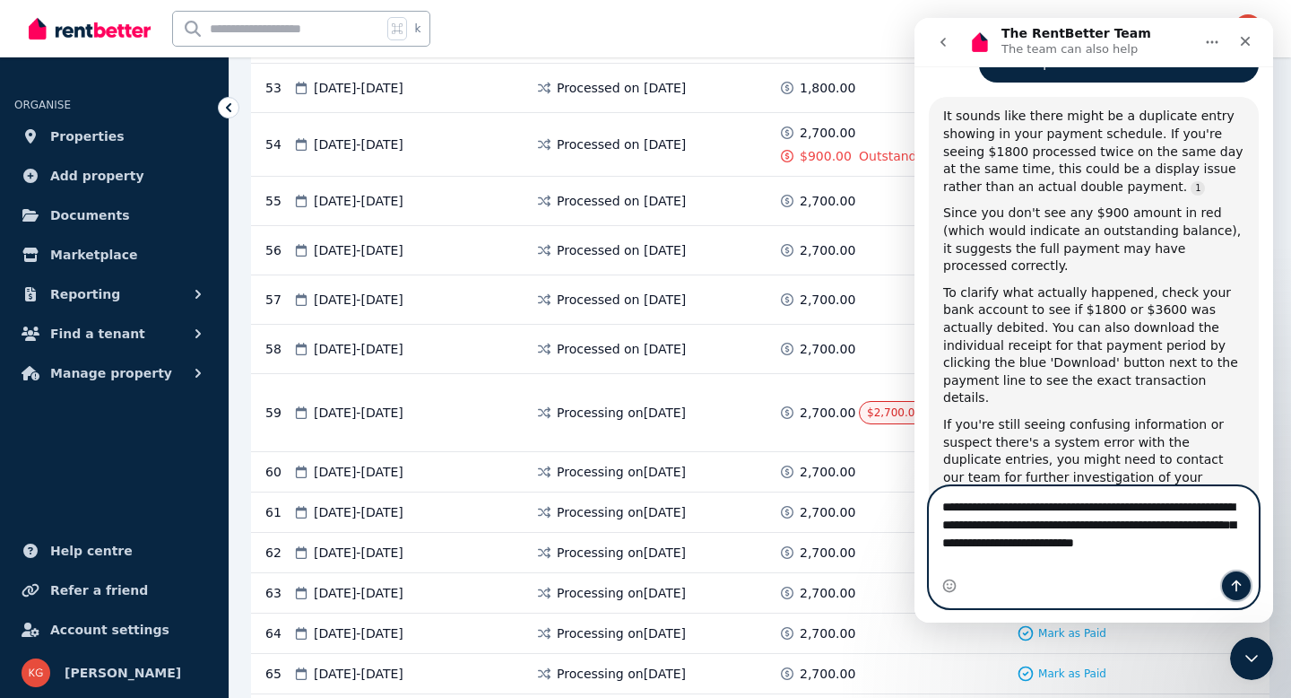
click at [1233, 584] on icon "Send a message…" at bounding box center [1236, 585] width 14 height 14
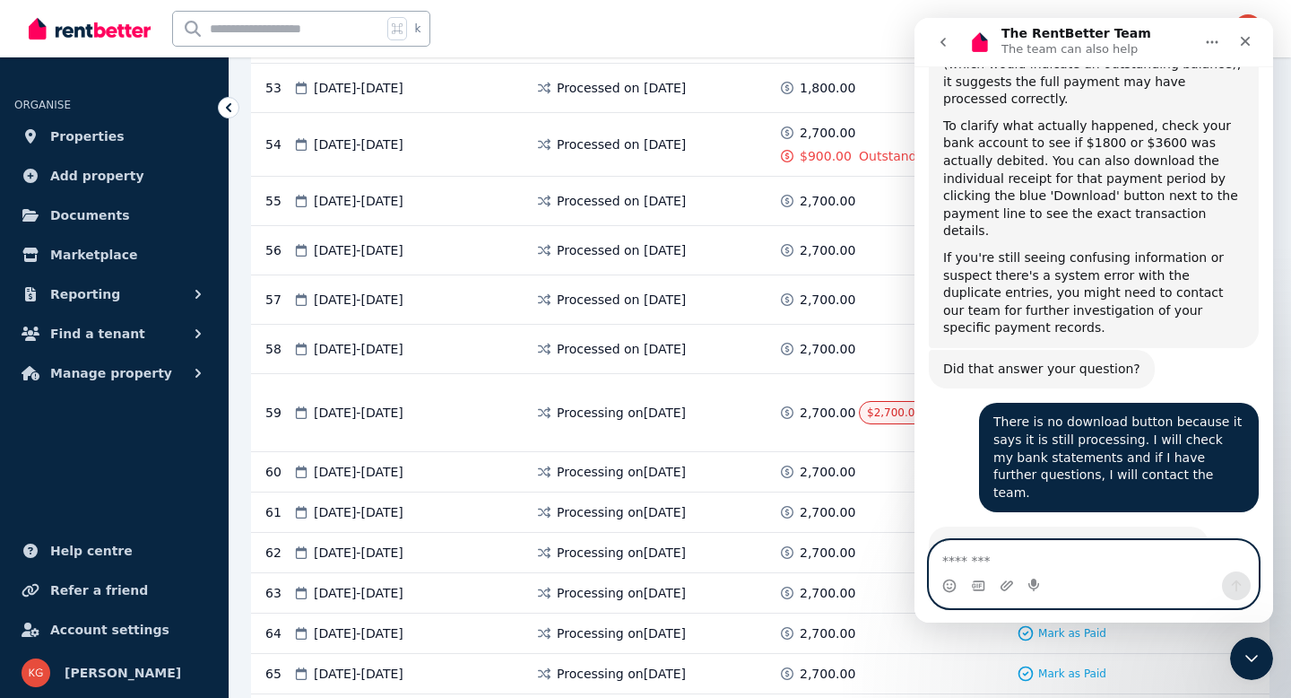
scroll to position [1723, 0]
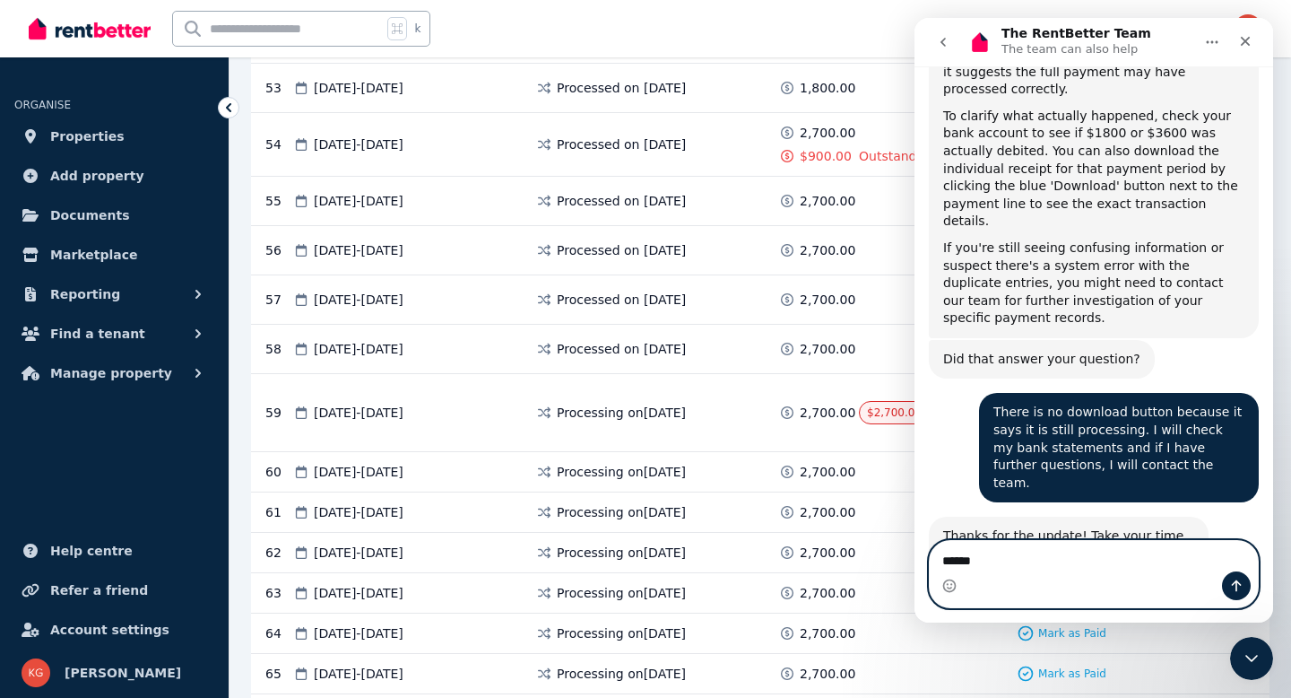
type textarea "*******"
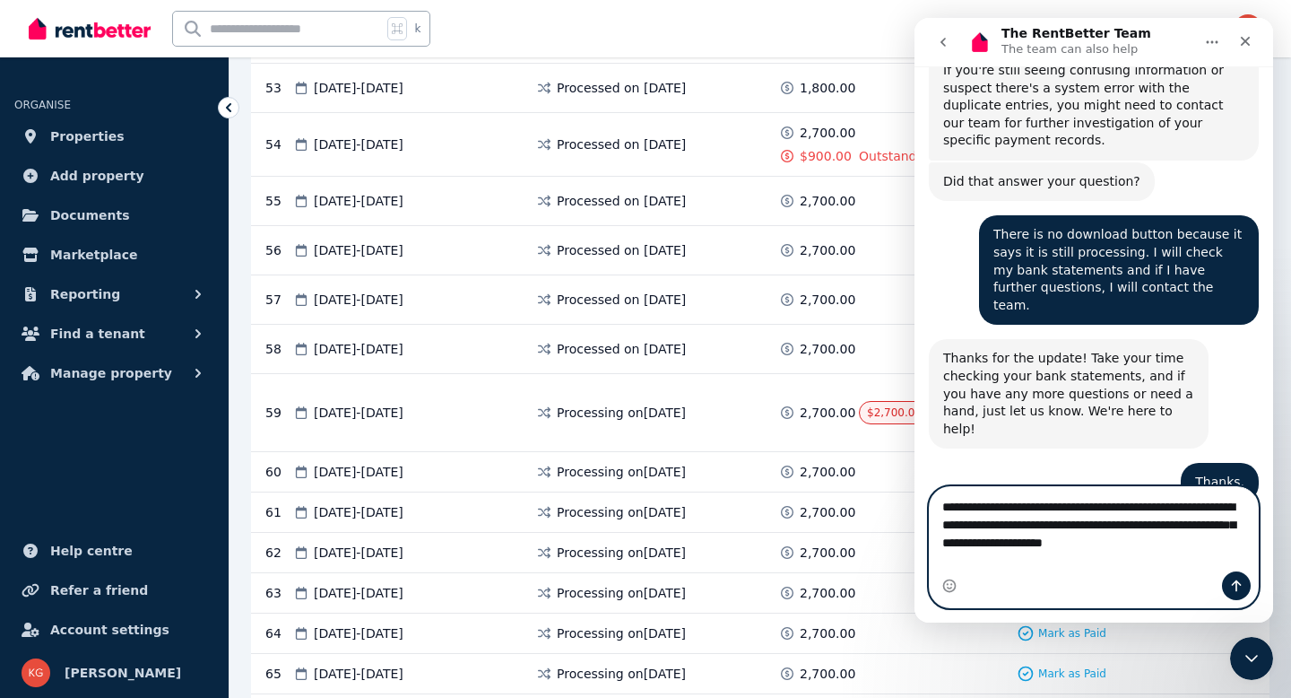
scroll to position [1919, 0]
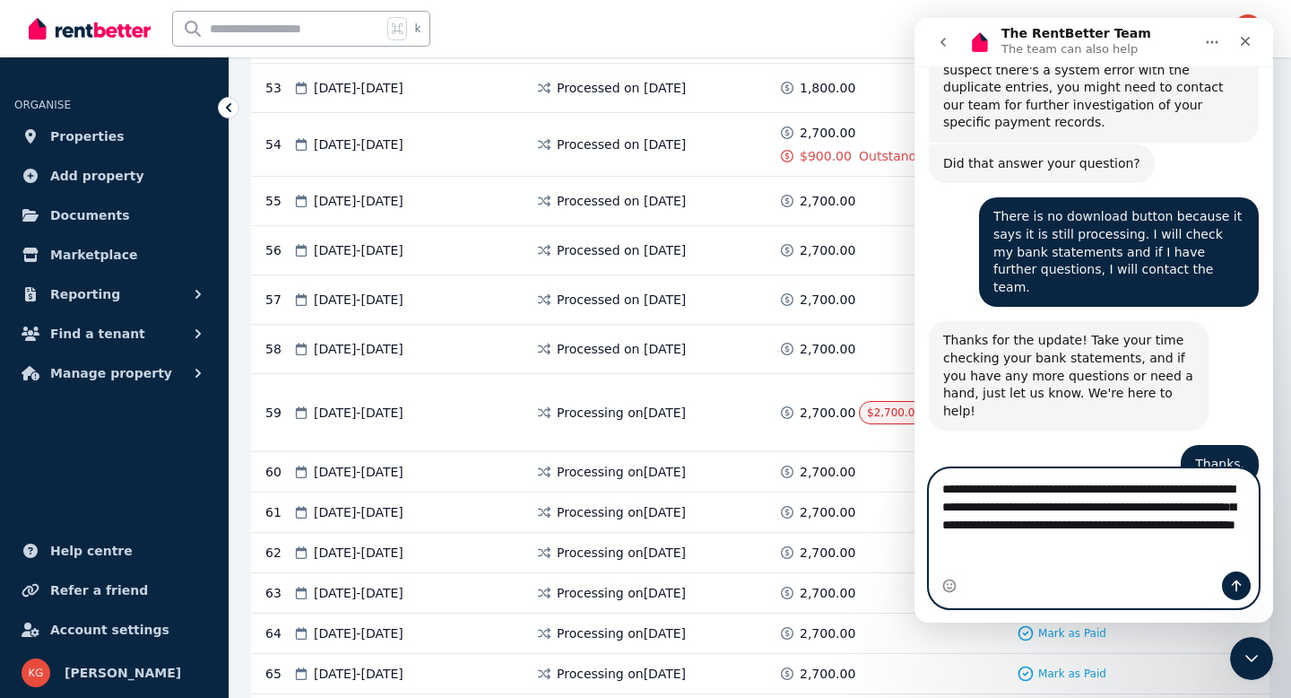
type textarea "**********"
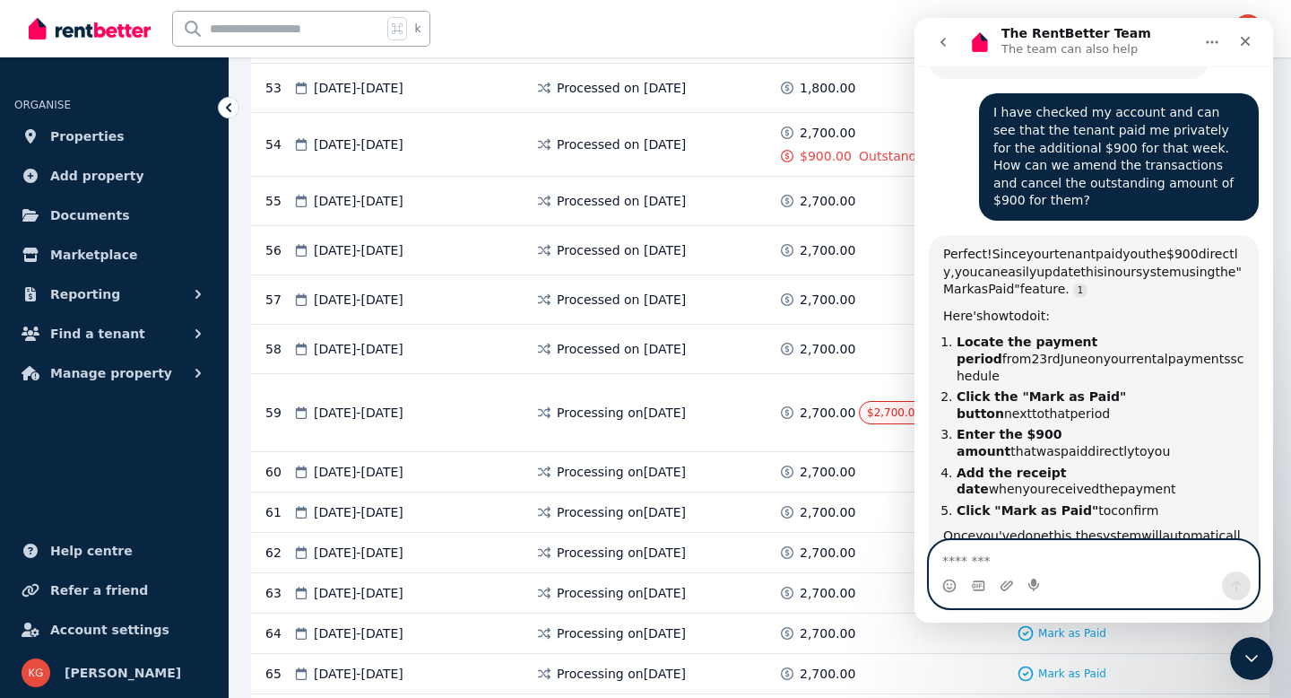
scroll to position [2428, 0]
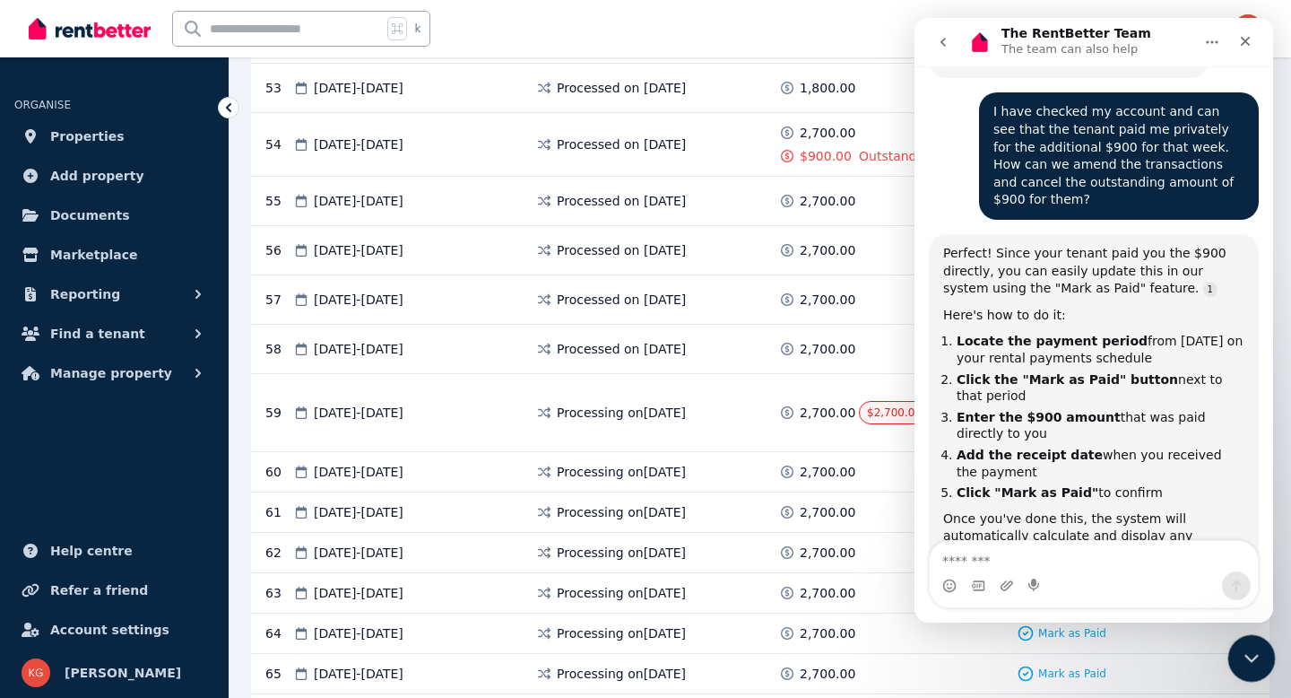
click at [1256, 663] on icon "Close Intercom Messenger" at bounding box center [1249, 656] width 22 height 22
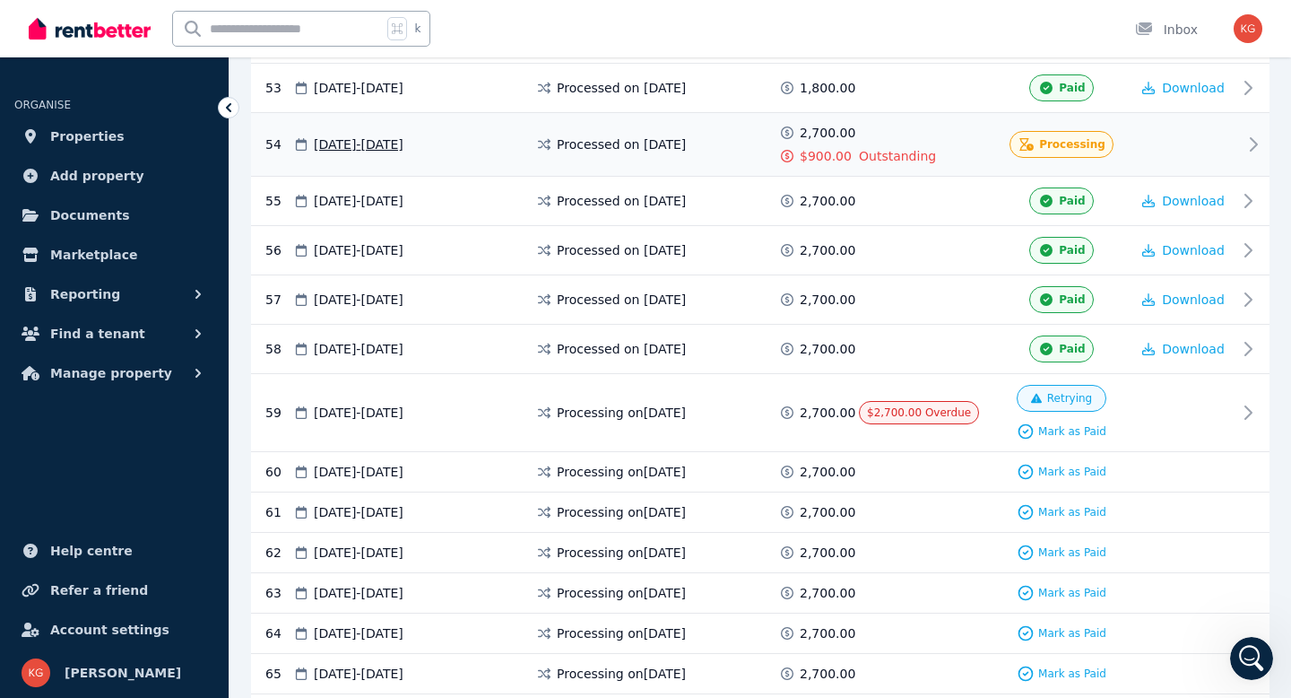
click at [1230, 140] on div at bounding box center [1184, 144] width 108 height 41
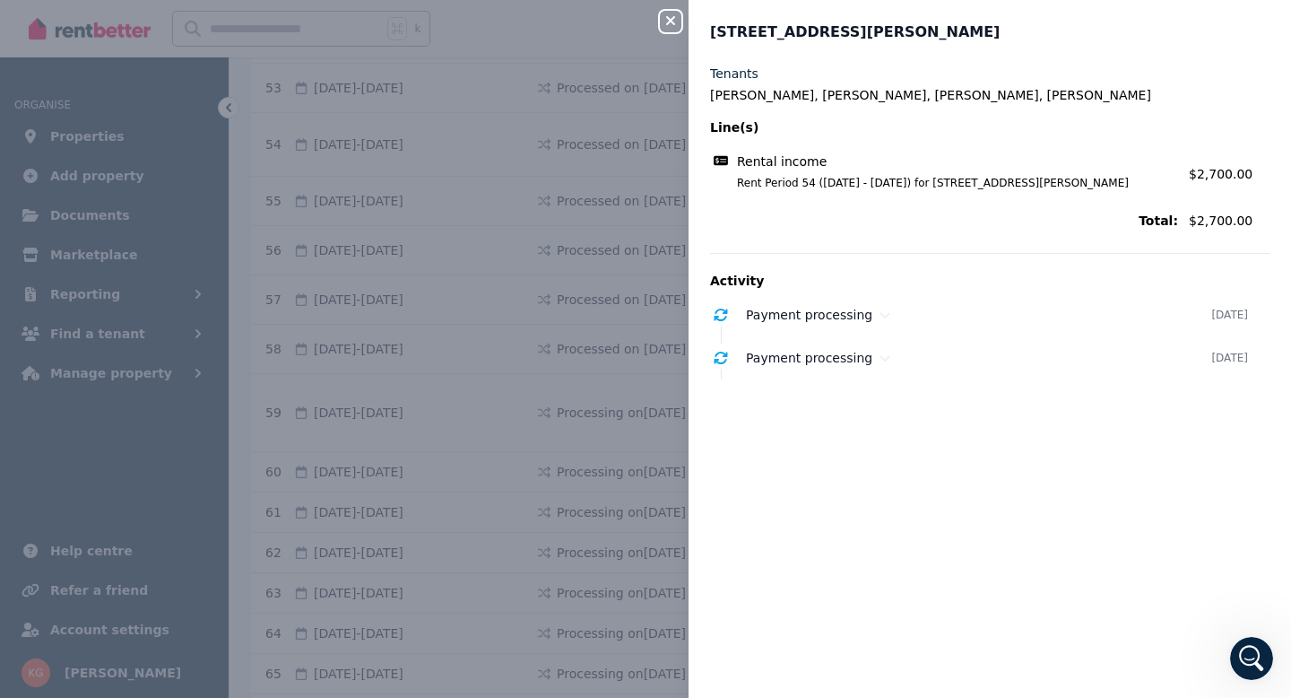
click at [553, 275] on div "Close panel [STREET_ADDRESS][PERSON_NAME] Tenants [PERSON_NAME], [PERSON_NAME],…" at bounding box center [645, 349] width 1291 height 698
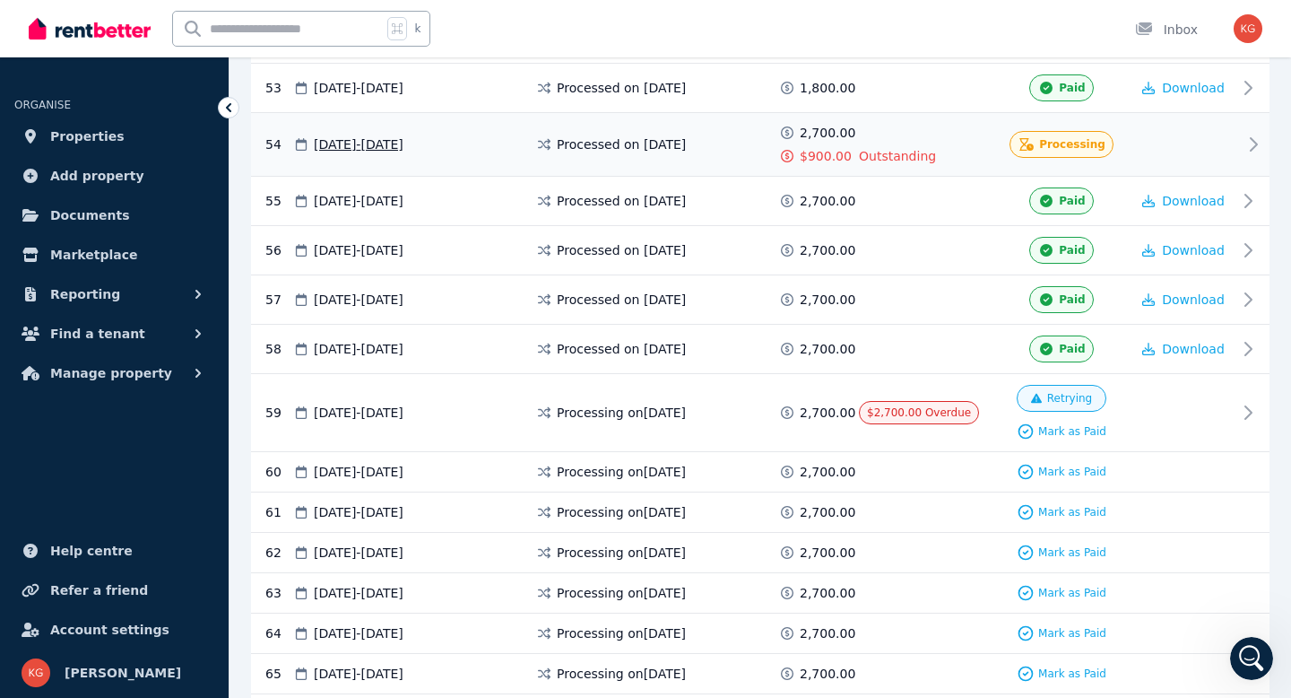
click at [355, 146] on span "[DATE] - [DATE]" at bounding box center [359, 144] width 90 height 18
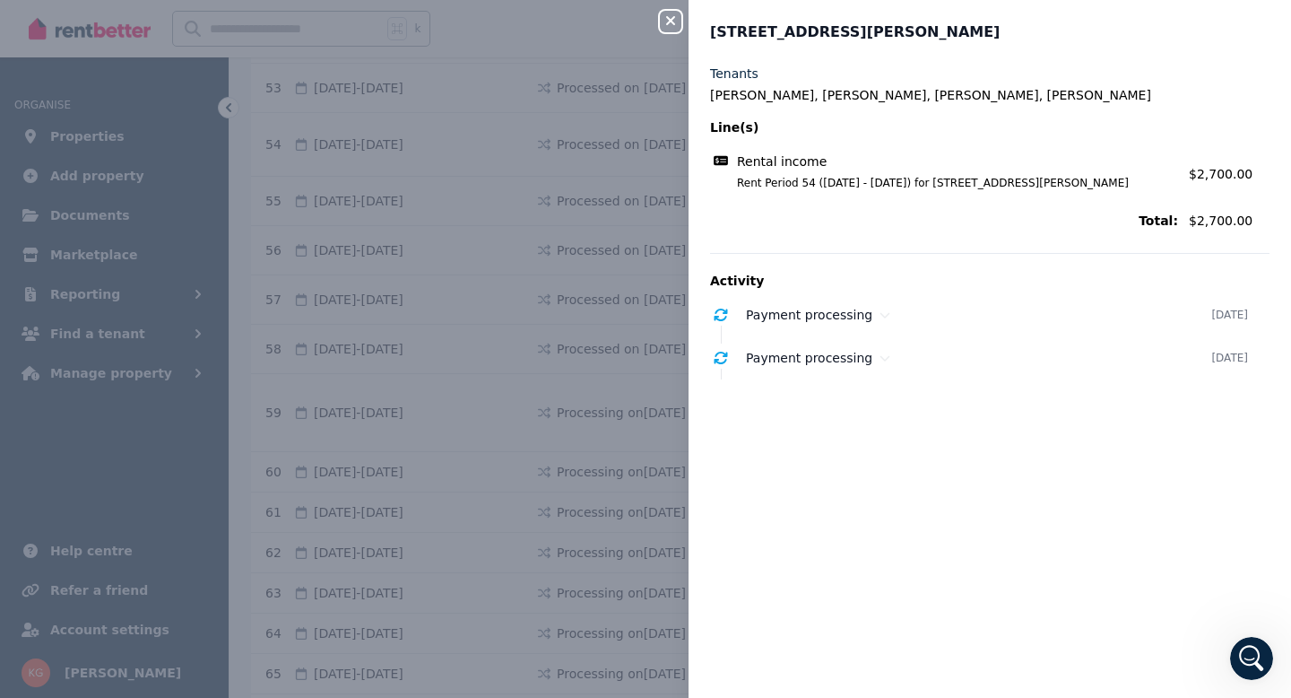
click at [723, 157] on icon at bounding box center [721, 161] width 14 height 10
click at [604, 156] on div "Close panel [STREET_ADDRESS][PERSON_NAME] Tenants [PERSON_NAME], [PERSON_NAME],…" at bounding box center [645, 349] width 1291 height 698
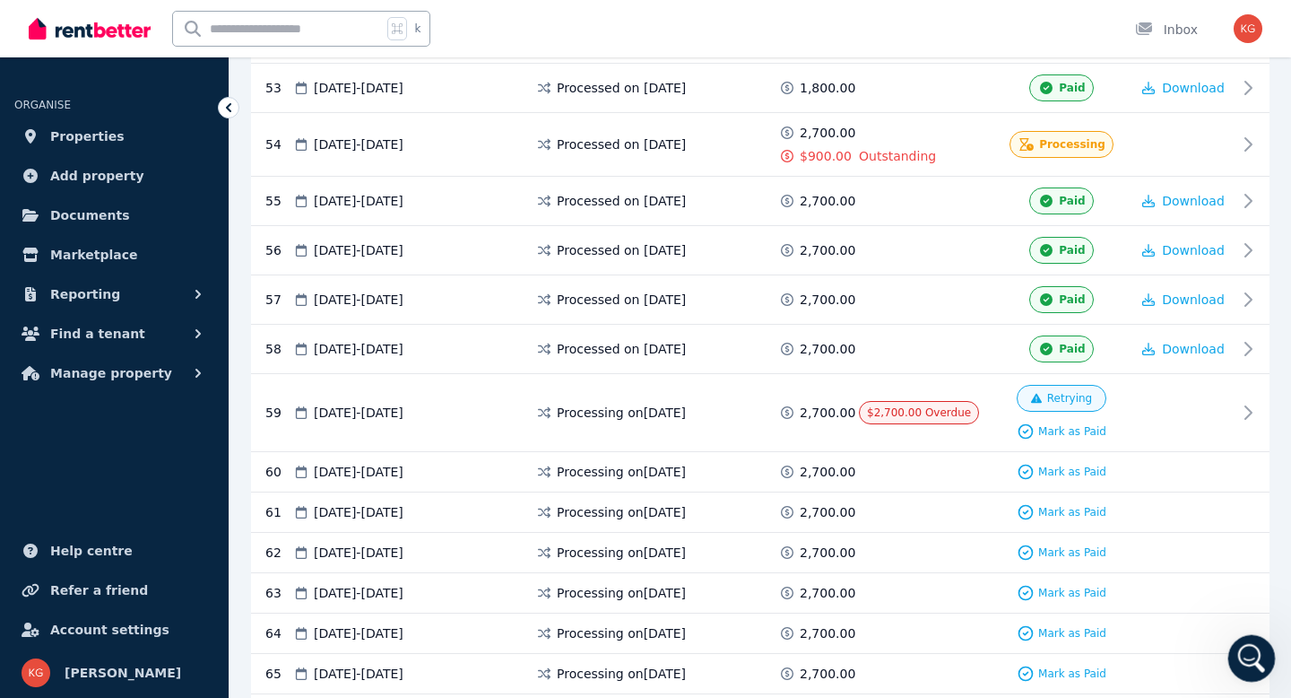
click at [1244, 657] on icon "Open Intercom Messenger" at bounding box center [1250, 656] width 30 height 30
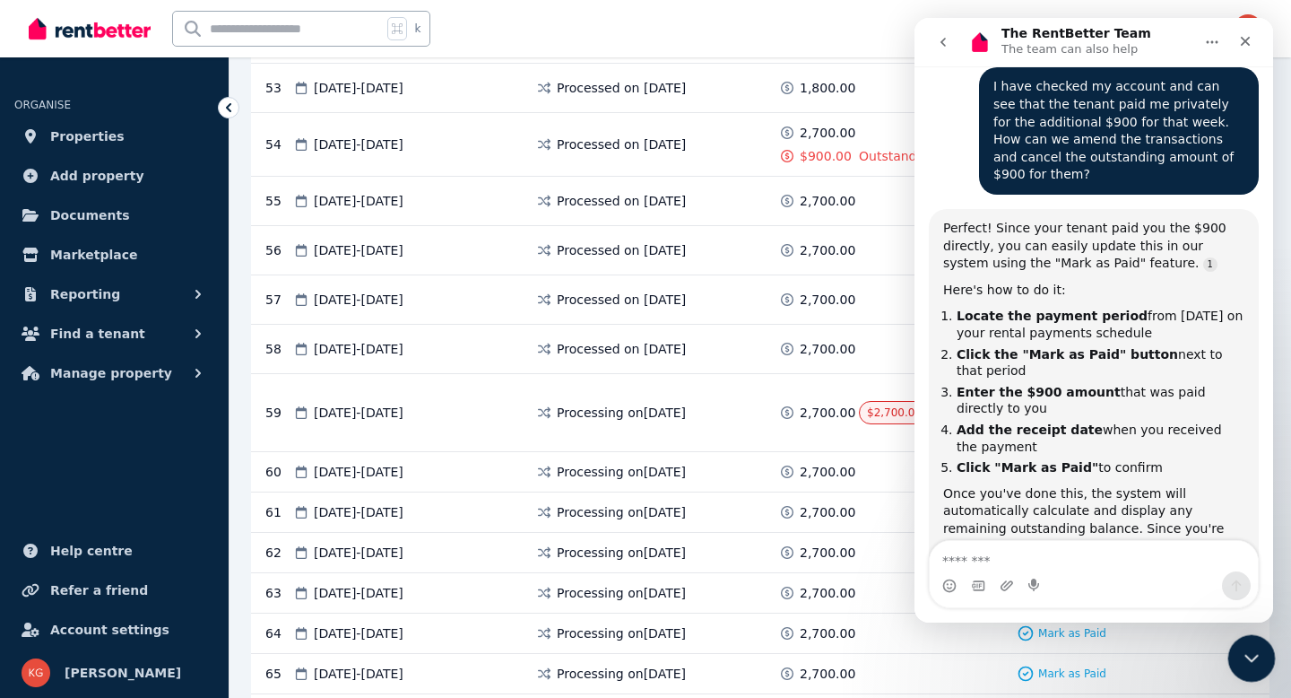
scroll to position [2498, 0]
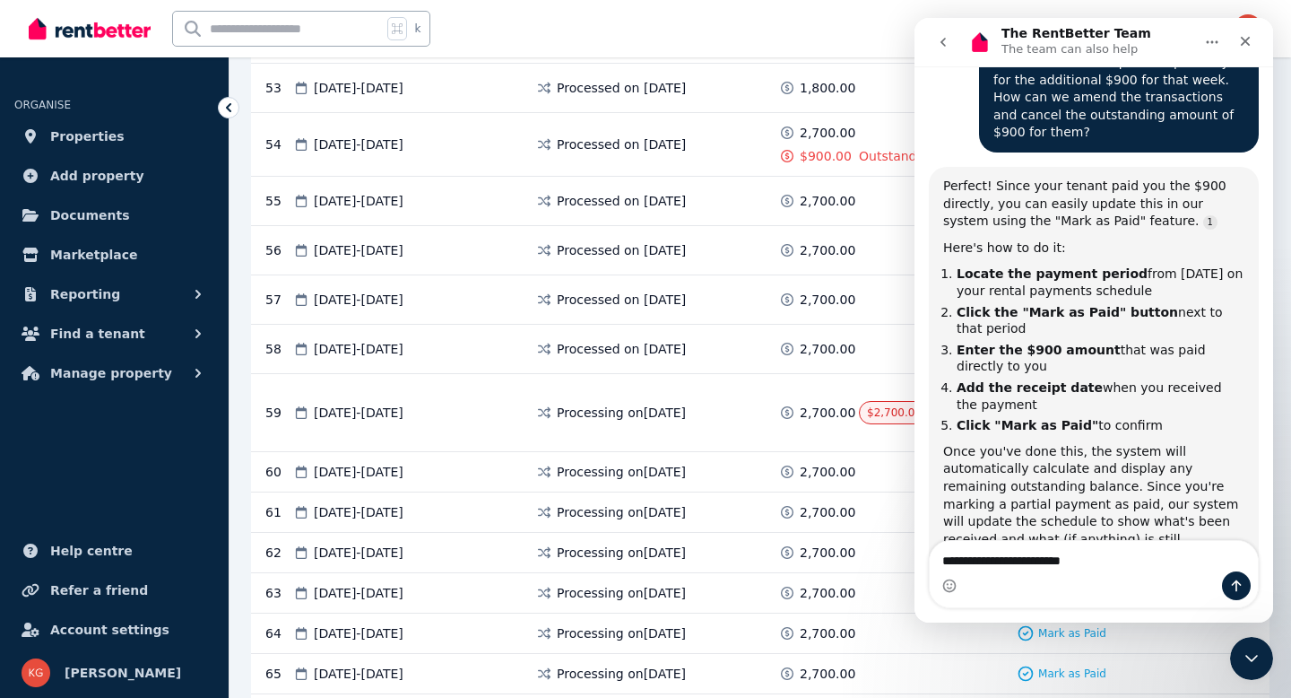
drag, startPoint x: 968, startPoint y: 560, endPoint x: 931, endPoint y: 557, distance: 37.8
click at [931, 559] on textarea "**********" at bounding box center [1094, 556] width 328 height 30
click at [1120, 562] on textarea "**********" at bounding box center [1094, 556] width 328 height 30
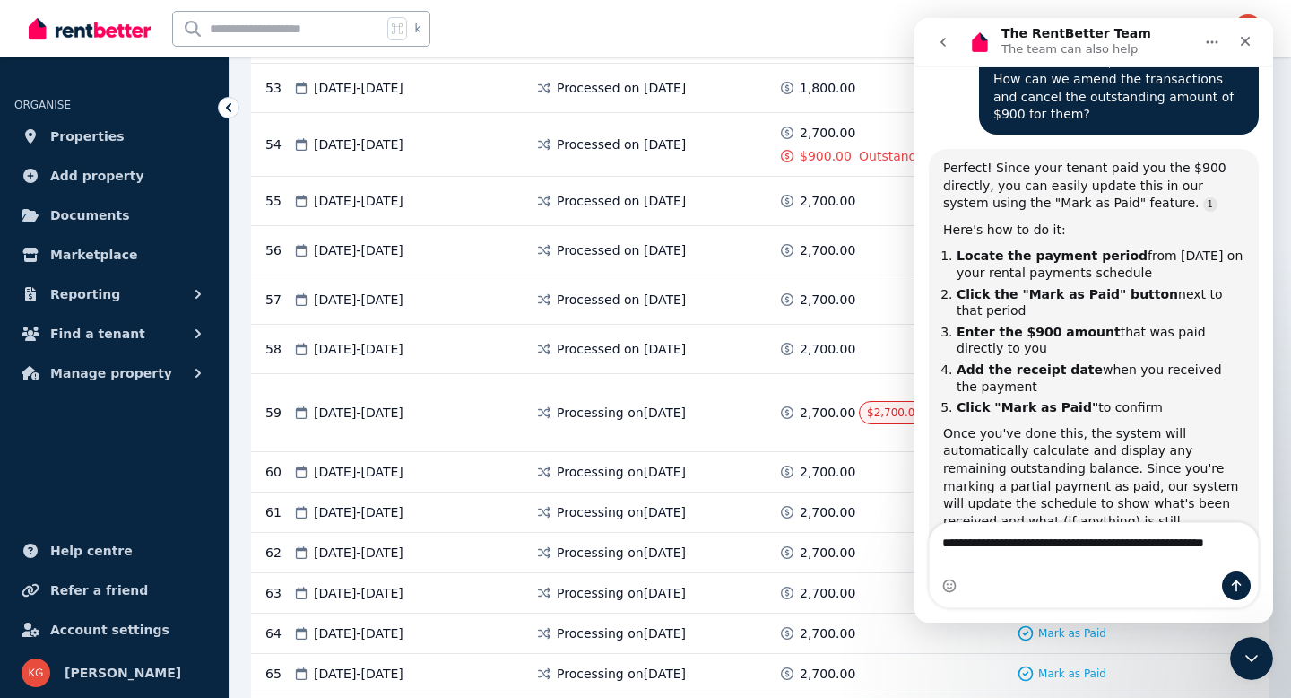
type textarea "**********"
click at [1240, 583] on icon "Send a message…" at bounding box center [1237, 586] width 10 height 12
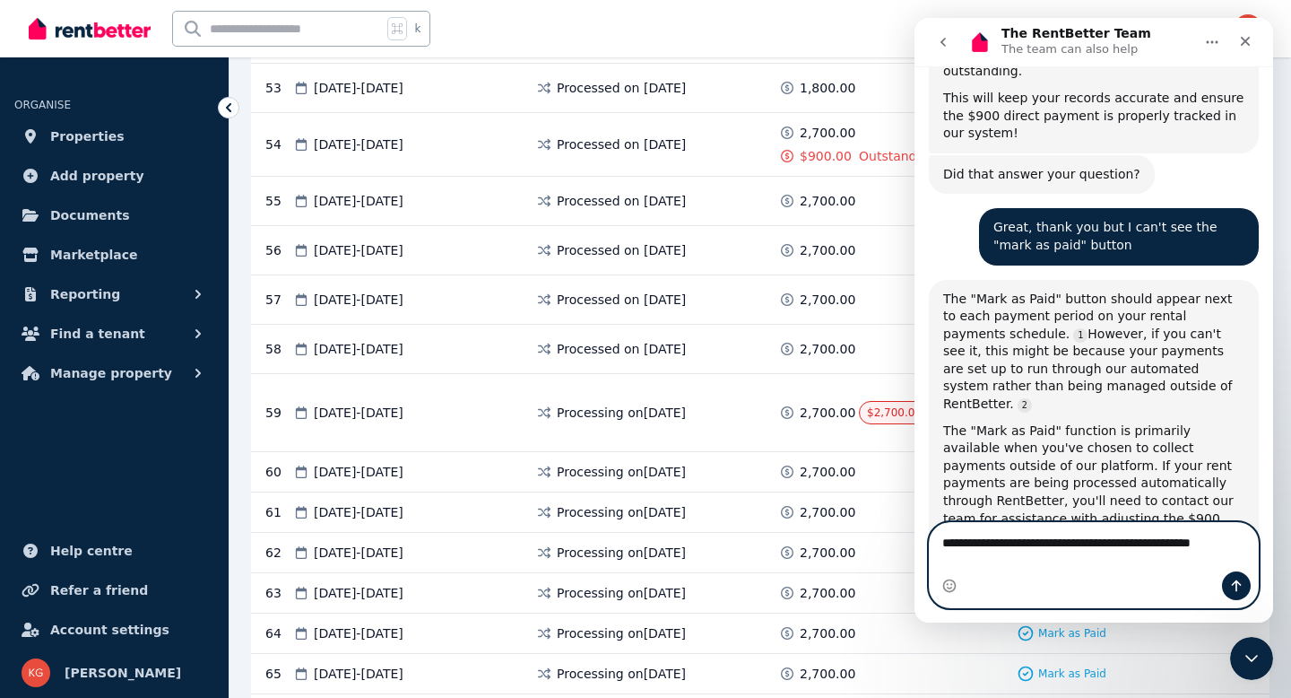
scroll to position [2998, 0]
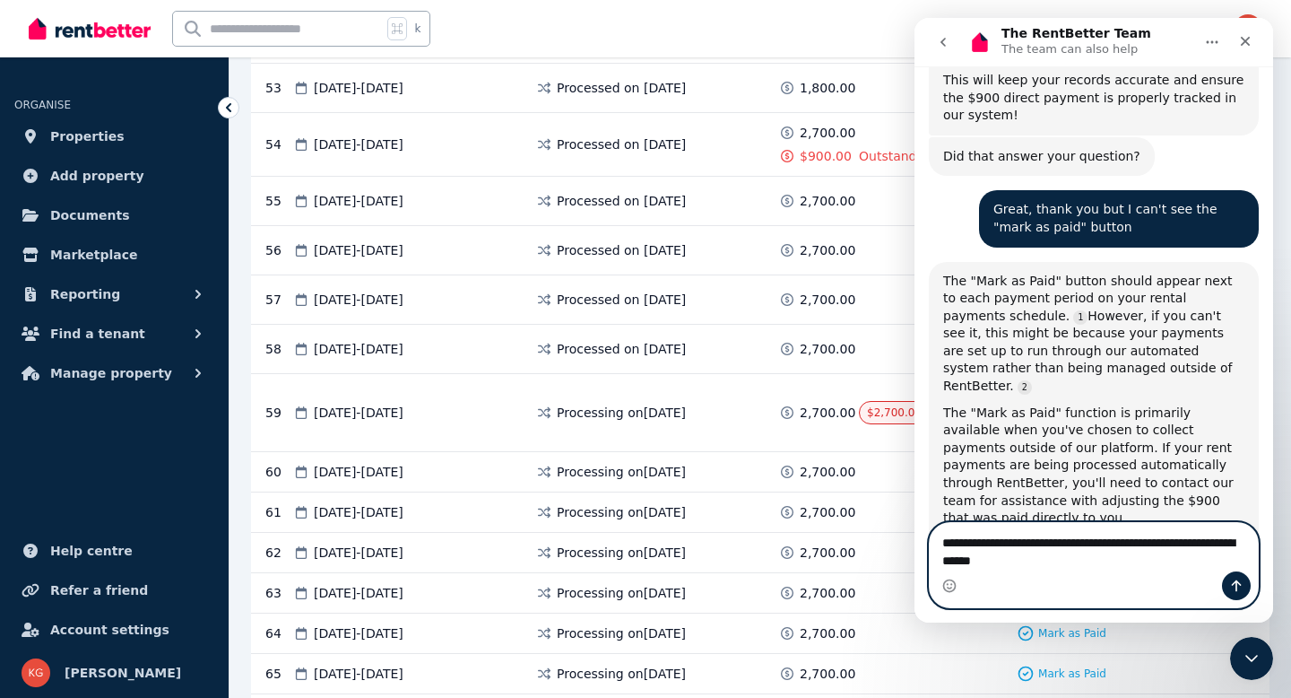
click at [1045, 560] on textarea "**********" at bounding box center [1094, 547] width 328 height 48
click at [1088, 565] on textarea "**********" at bounding box center [1094, 547] width 328 height 48
type textarea "**********"
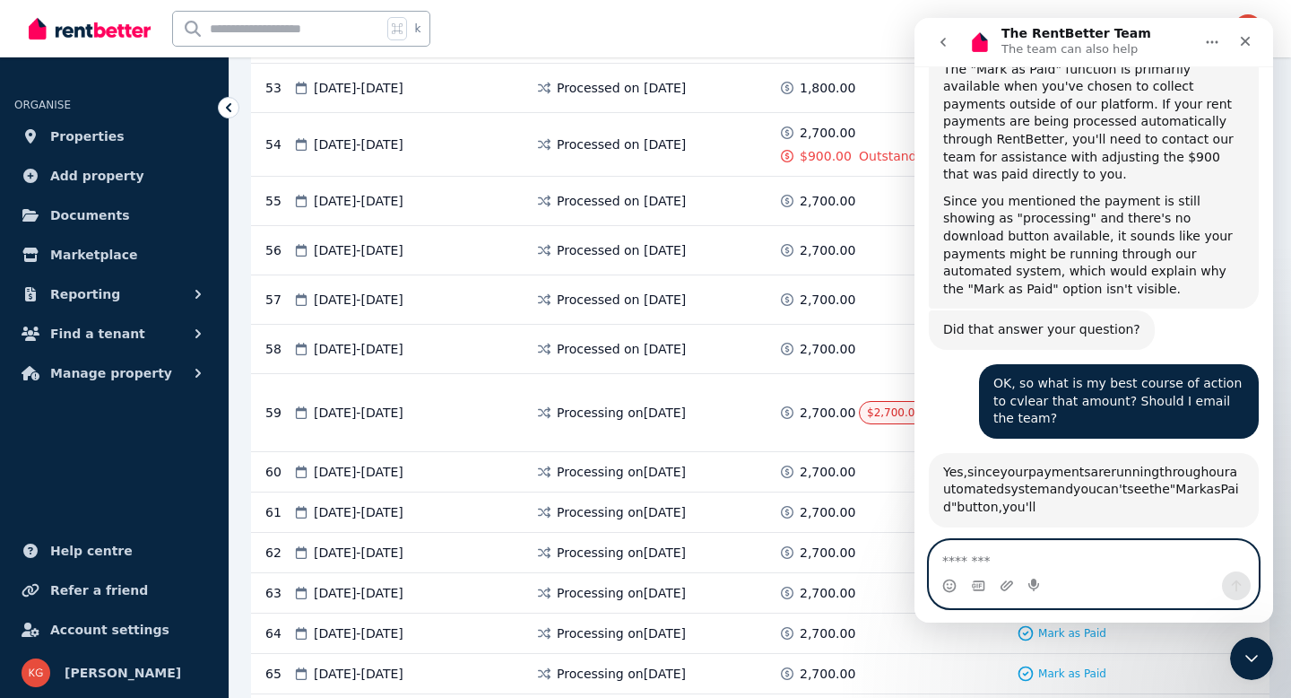
scroll to position [3436, 0]
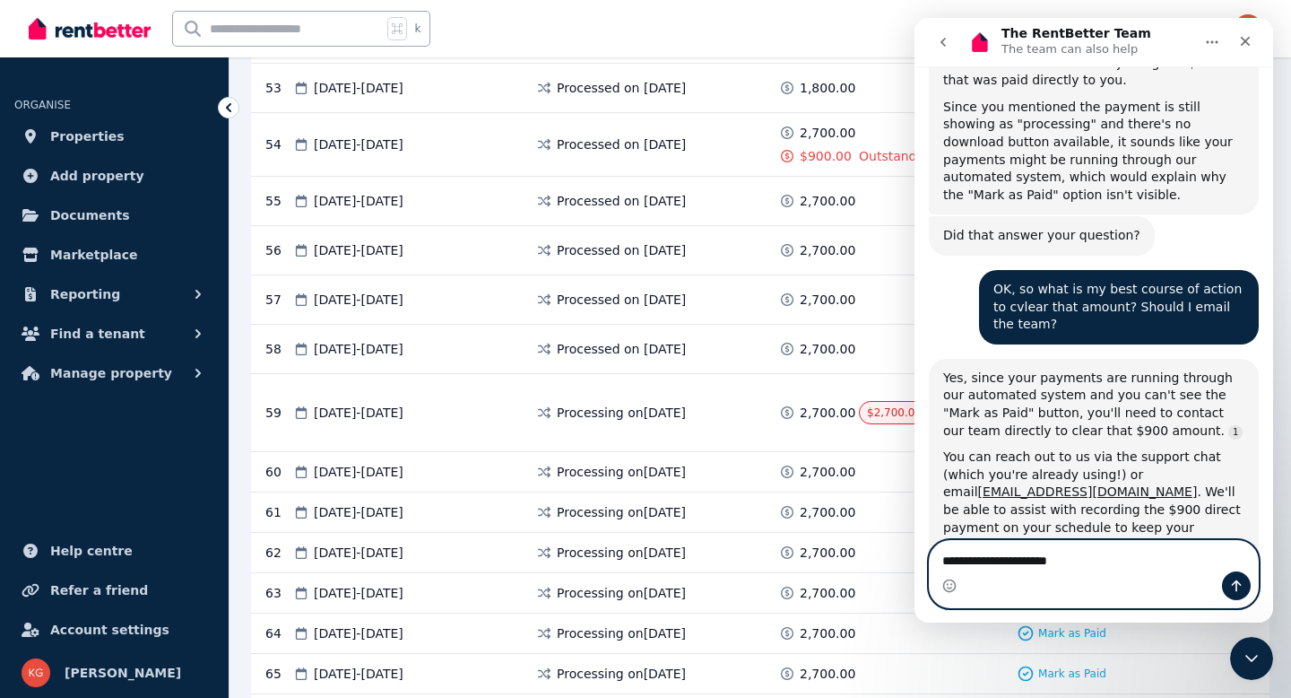
type textarea "**********"
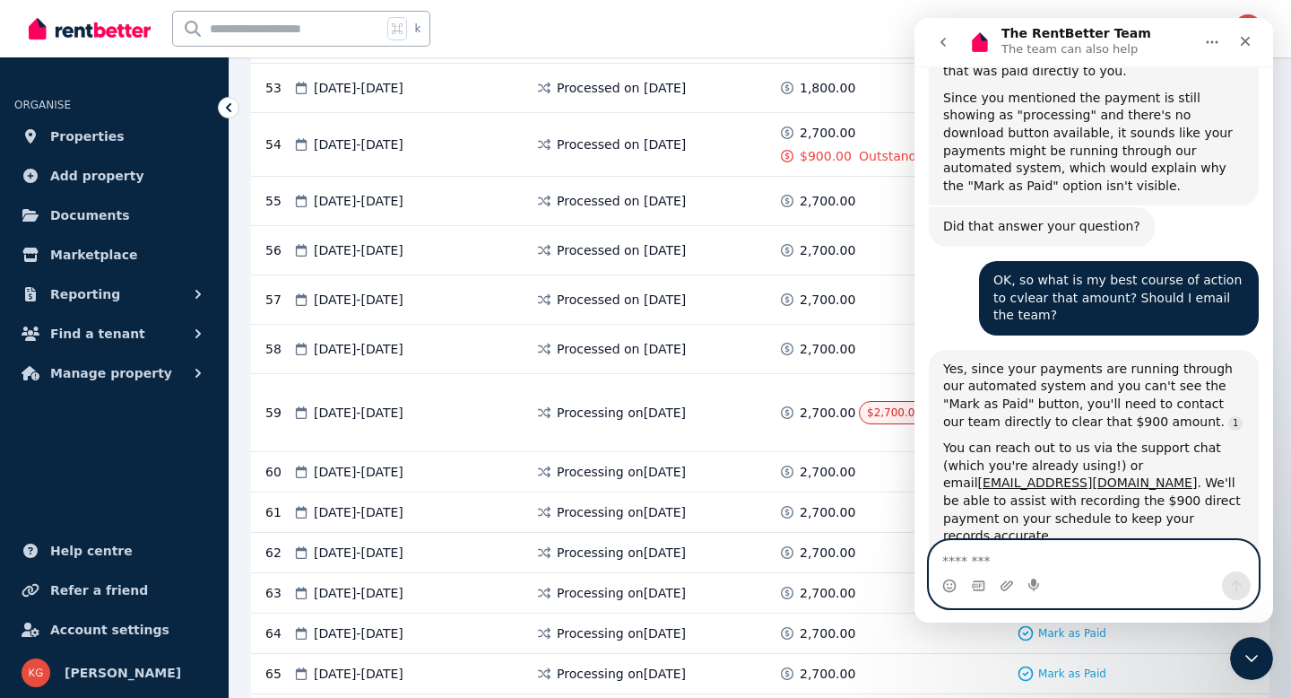
scroll to position [3503, 0]
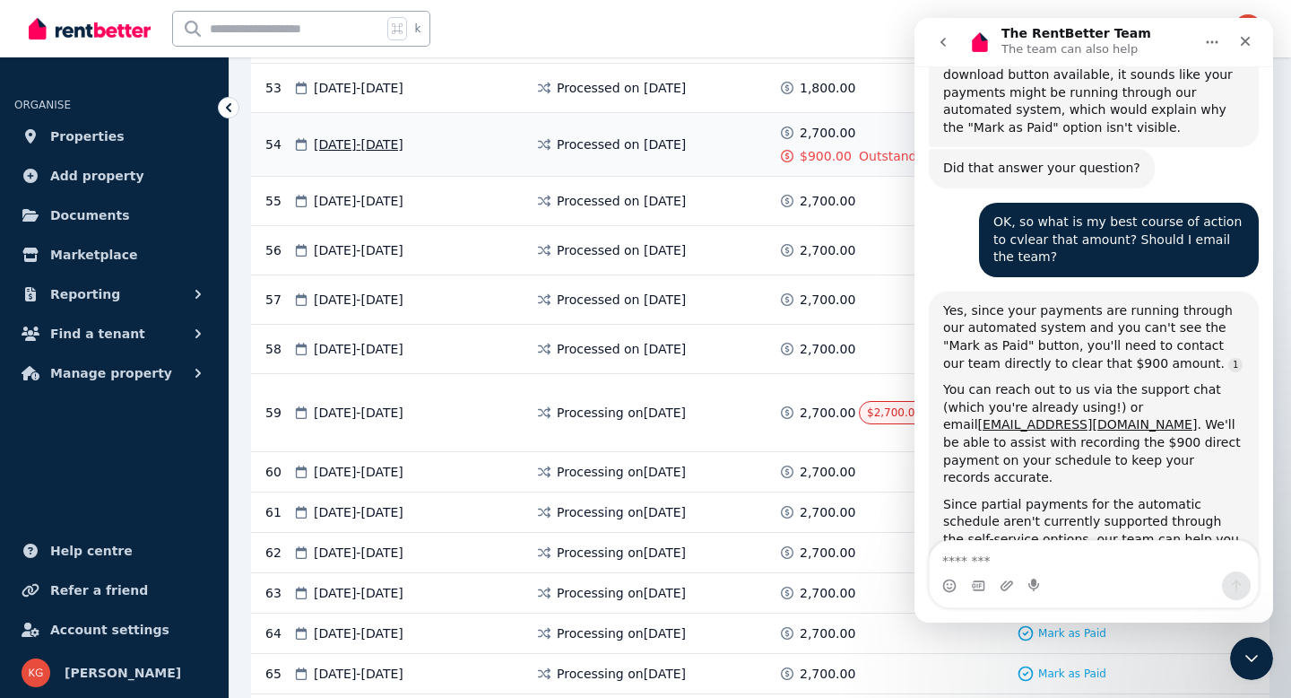
click at [340, 144] on span "[DATE] - [DATE]" at bounding box center [359, 144] width 90 height 18
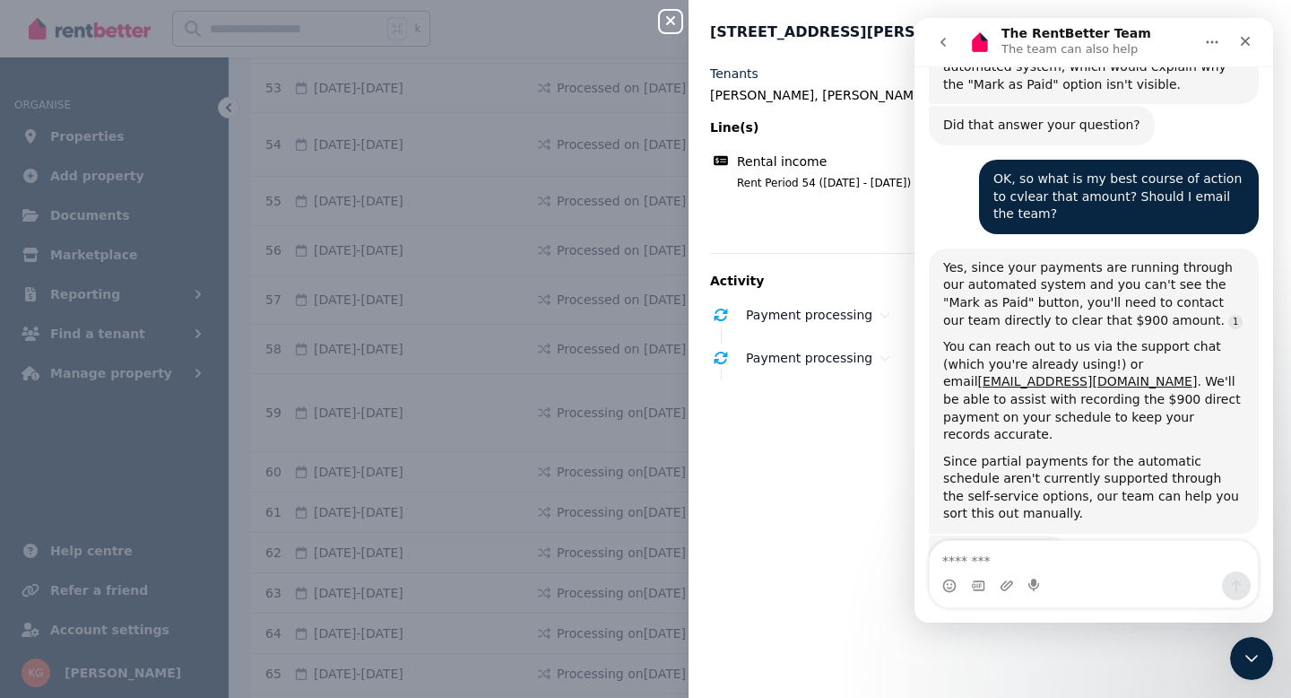
scroll to position [3551, 0]
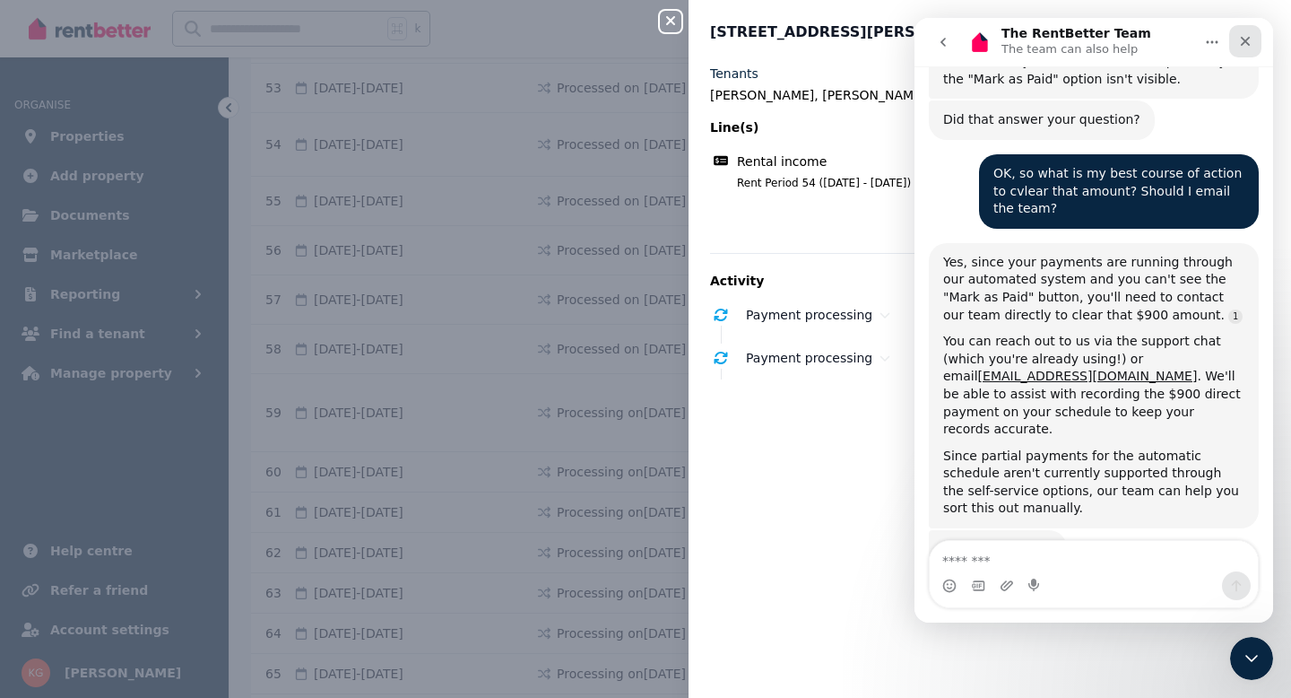
click at [1244, 41] on icon "Close" at bounding box center [1246, 42] width 10 height 10
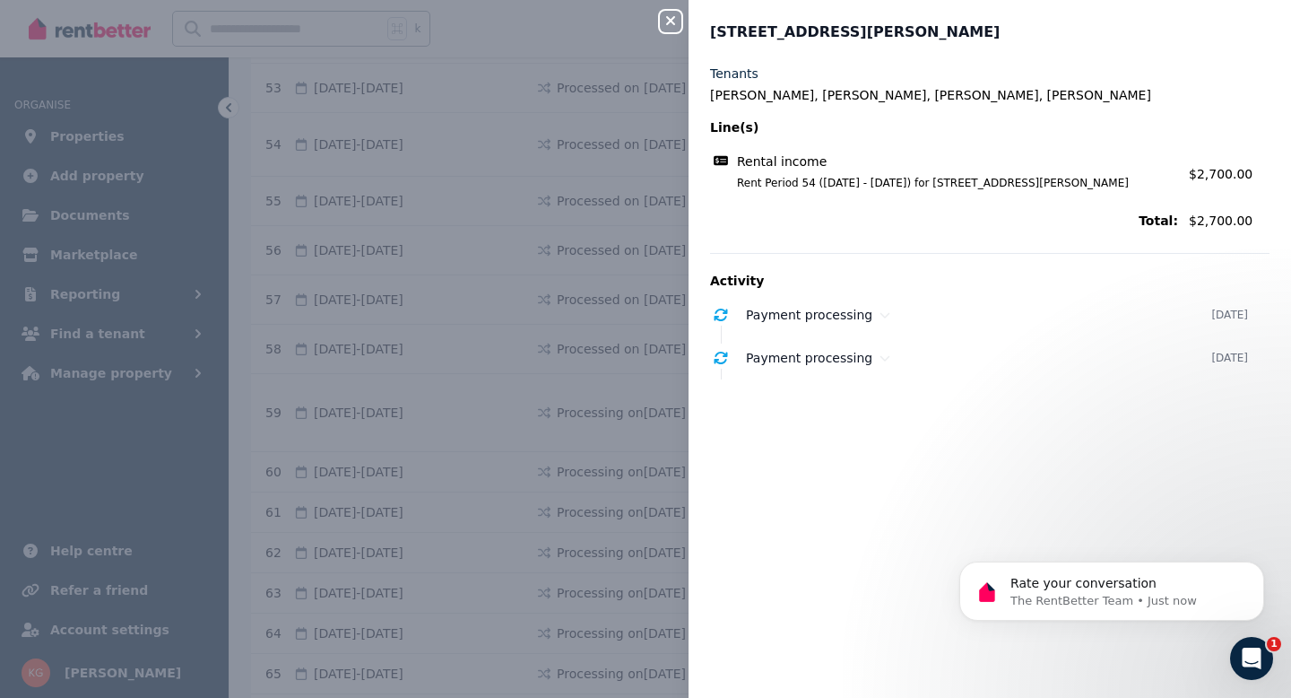
scroll to position [3699, 0]
click at [575, 297] on div "Close panel [STREET_ADDRESS][PERSON_NAME] Tenants [PERSON_NAME], [PERSON_NAME],…" at bounding box center [645, 349] width 1291 height 698
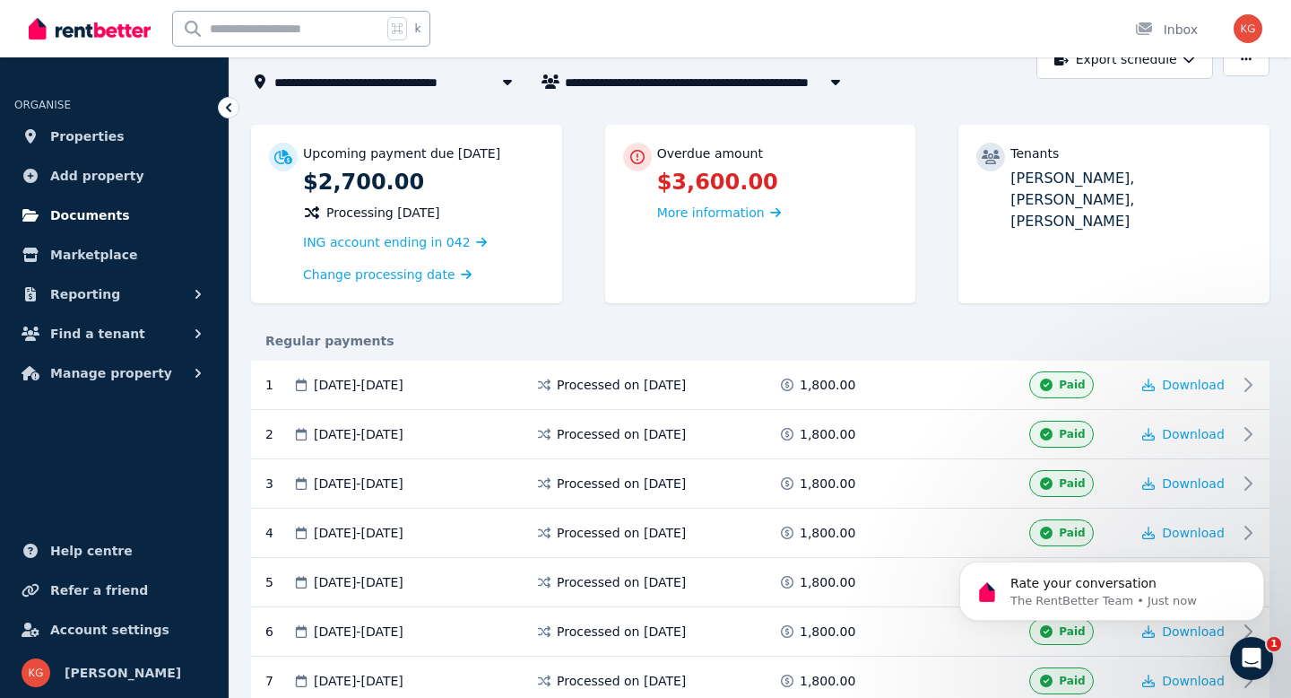
scroll to position [0, 0]
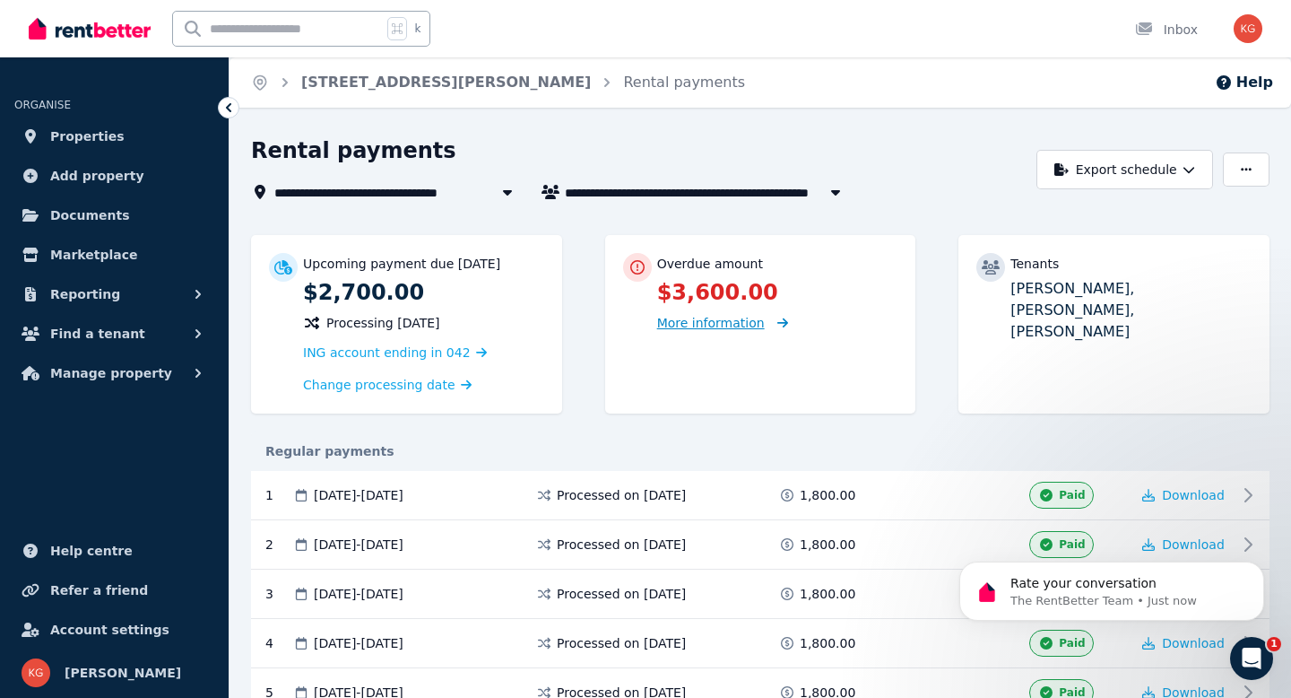
click at [698, 323] on span "More information" at bounding box center [711, 323] width 108 height 14
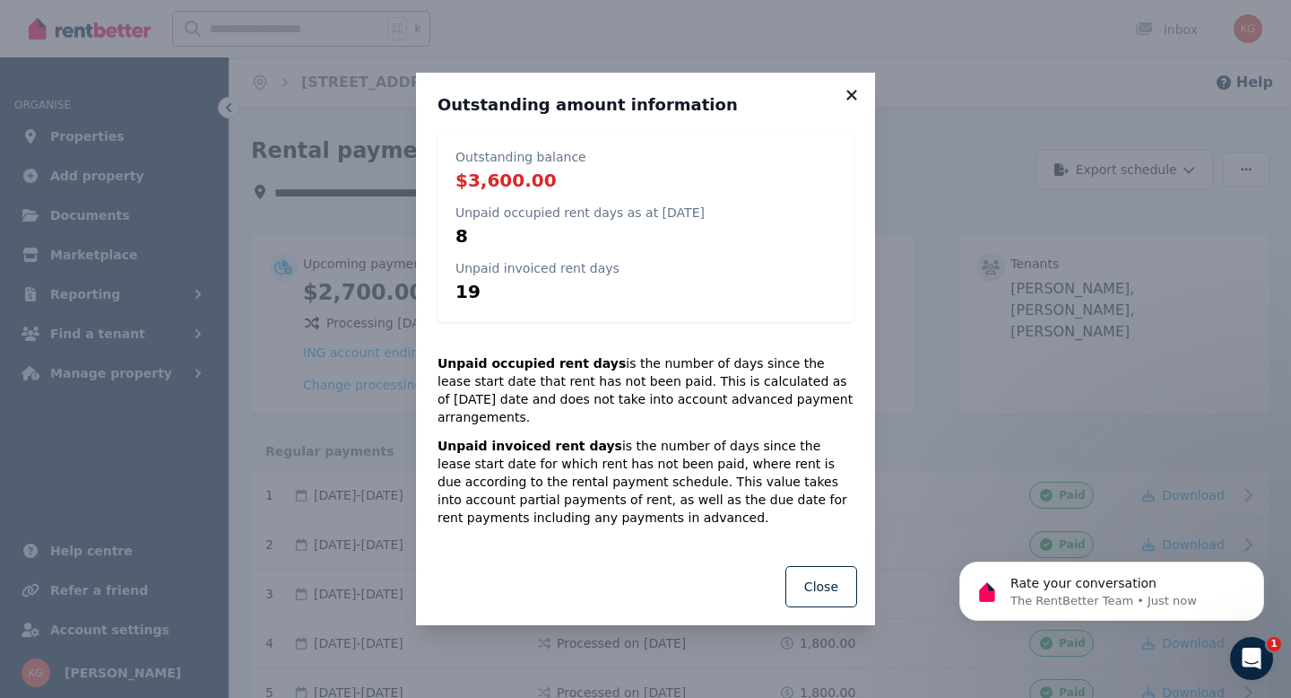
click at [847, 103] on icon at bounding box center [852, 95] width 18 height 16
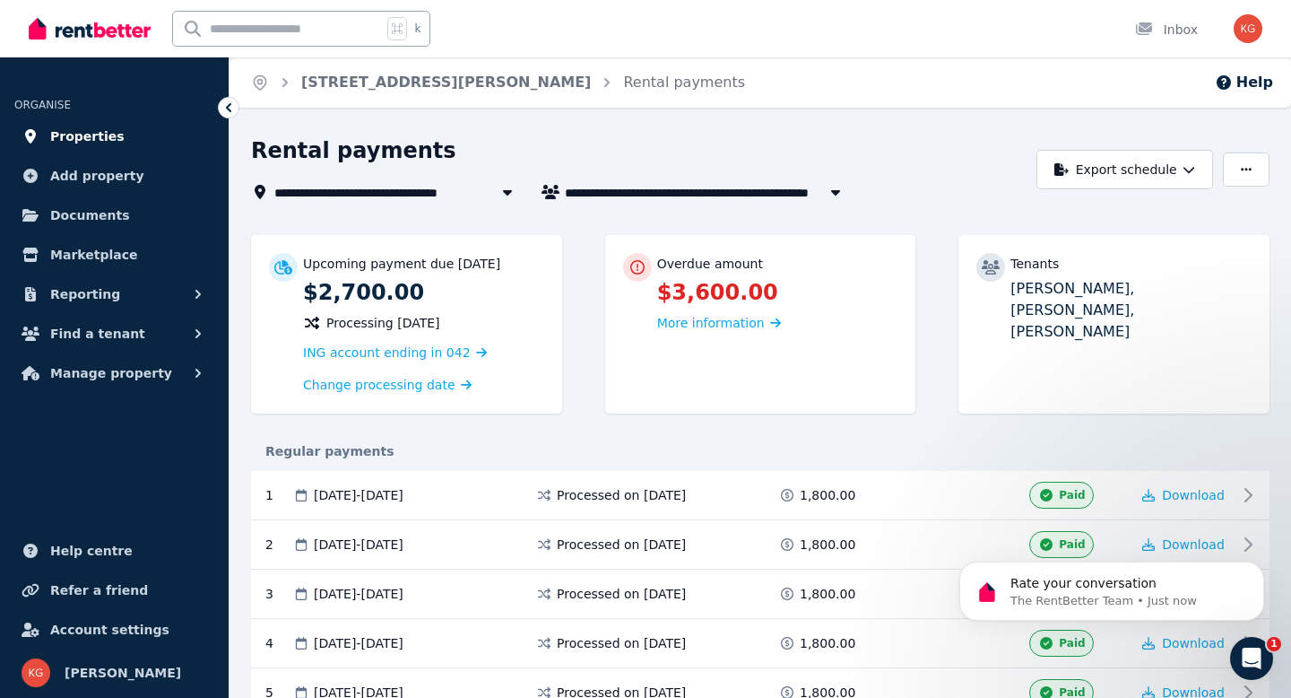
click at [84, 140] on span "Properties" at bounding box center [87, 137] width 74 height 22
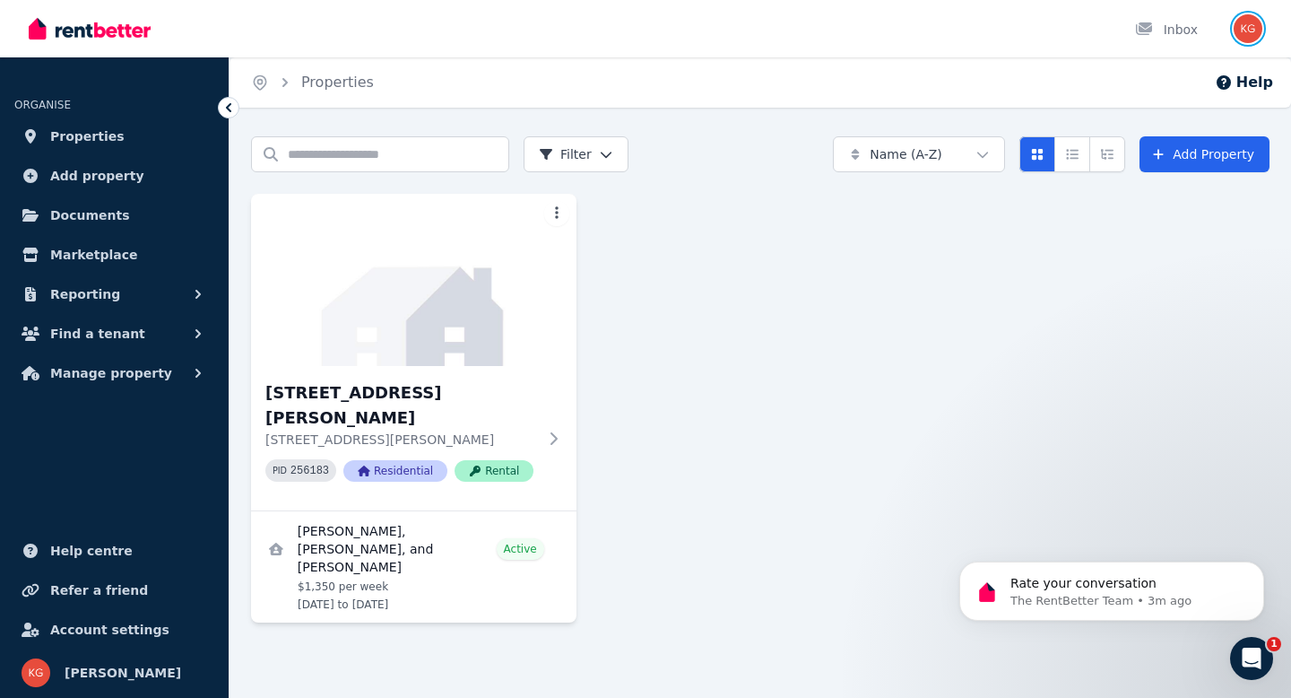
click at [1240, 33] on img "button" at bounding box center [1248, 28] width 29 height 29
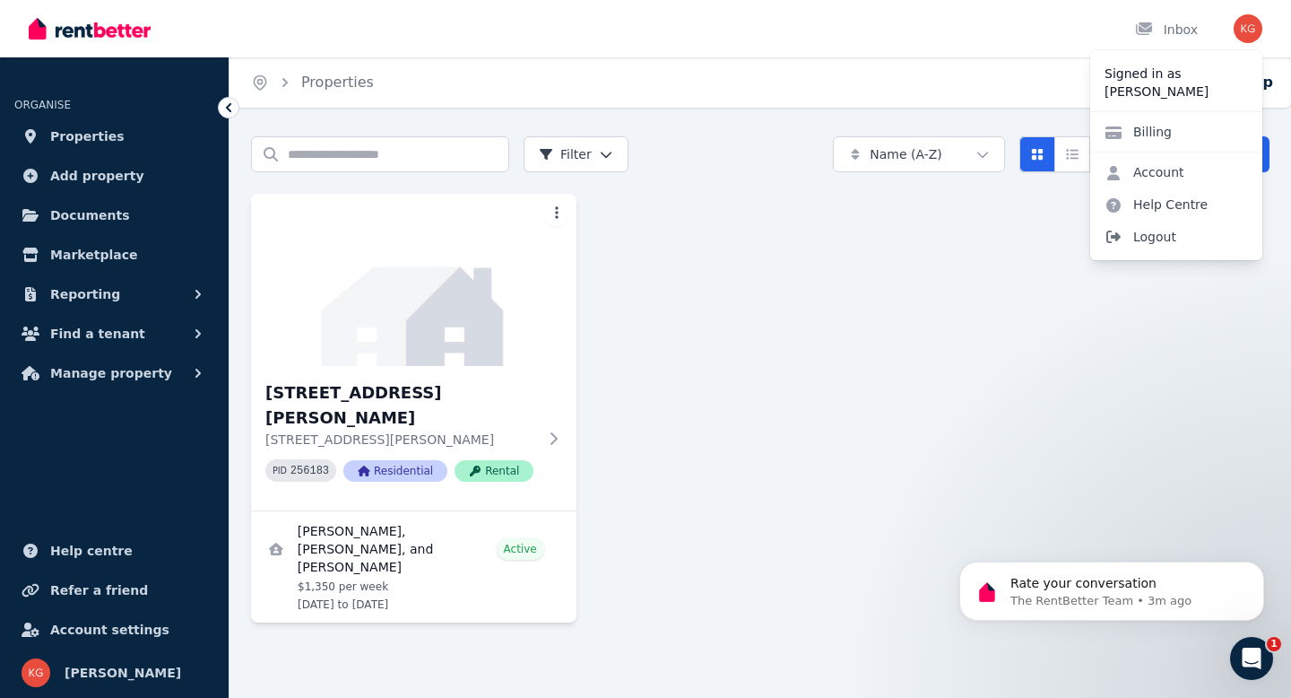
click at [1141, 229] on span "Logout" at bounding box center [1176, 237] width 172 height 32
click at [1141, 238] on span "Logout" at bounding box center [1176, 237] width 172 height 32
